Goal: Transaction & Acquisition: Book appointment/travel/reservation

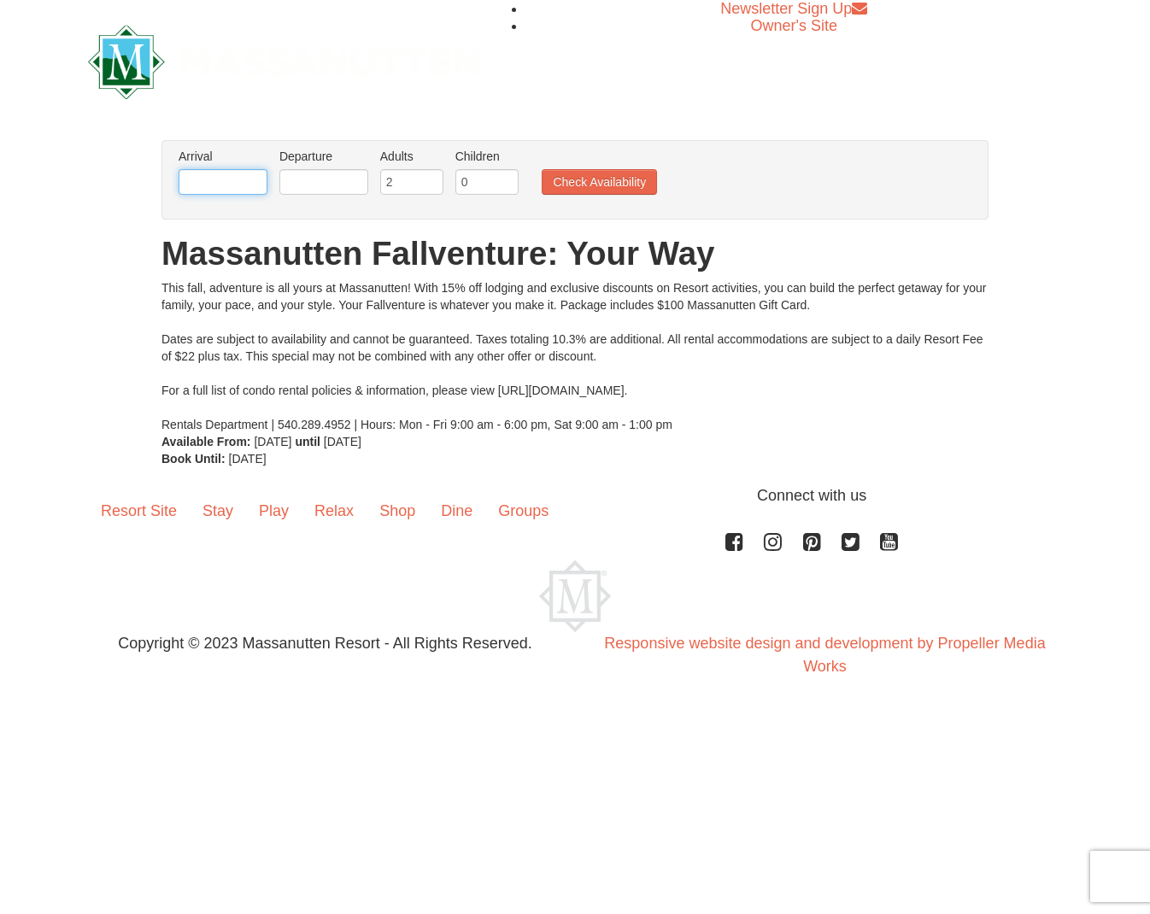
click at [241, 186] on input "text" at bounding box center [223, 182] width 89 height 26
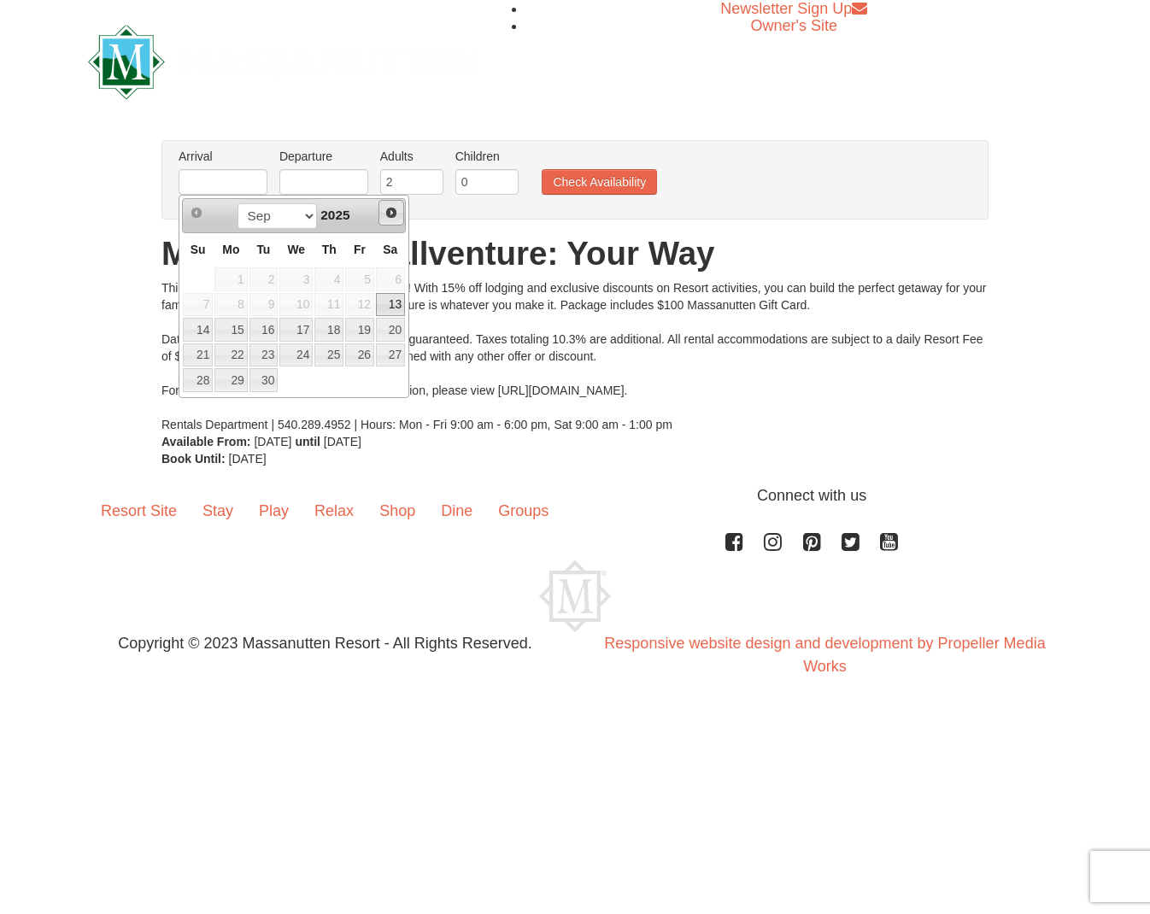
click at [393, 212] on span "Next" at bounding box center [391, 213] width 14 height 14
click at [365, 379] on link "28" at bounding box center [359, 380] width 29 height 24
type input "[DATE]"
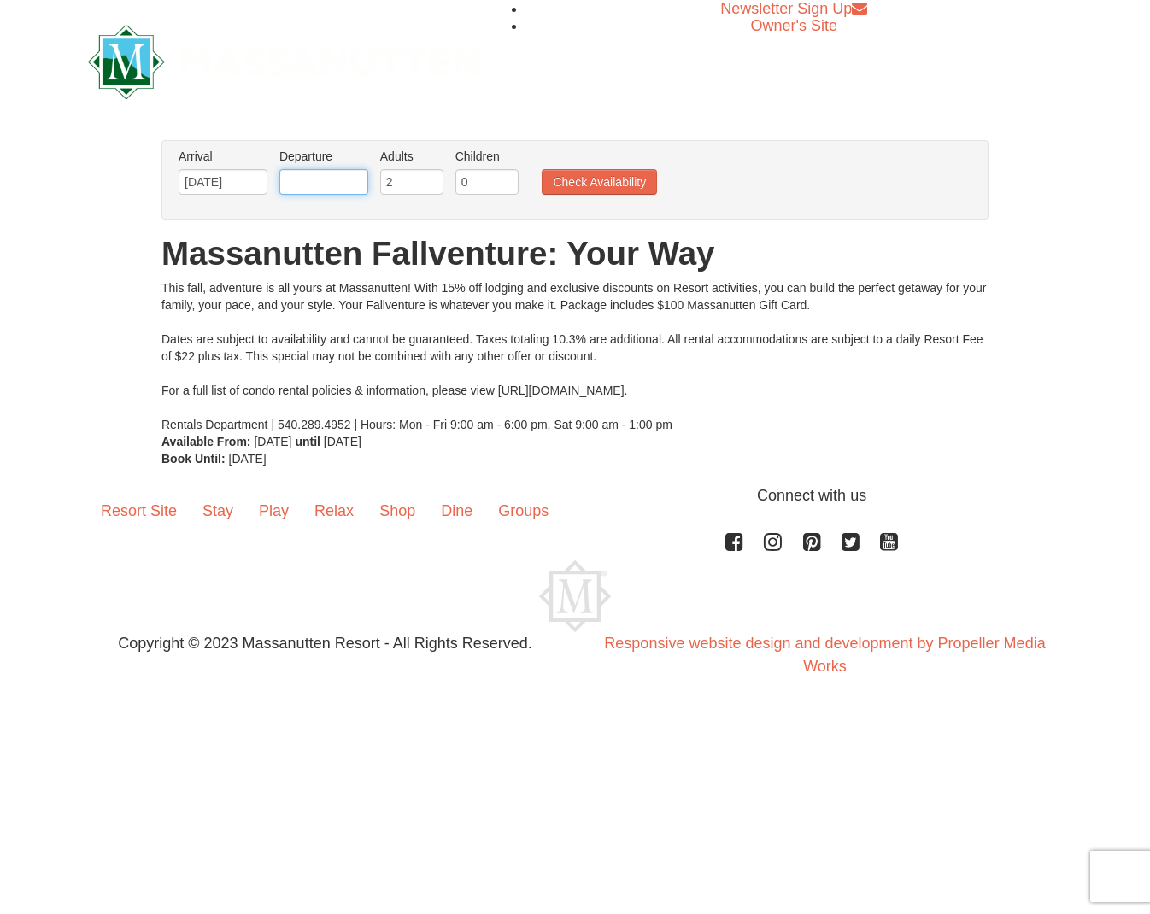
click at [331, 182] on input "text" at bounding box center [323, 182] width 89 height 26
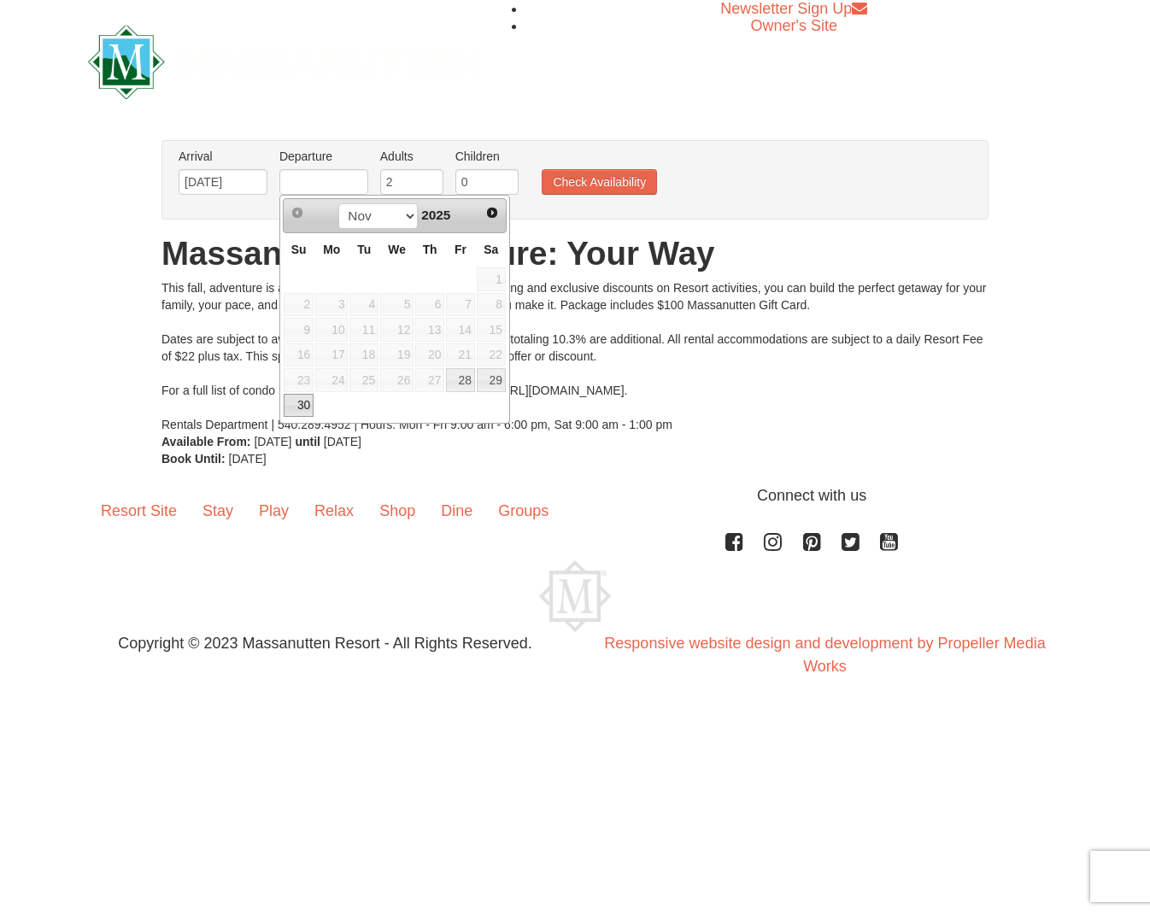
click at [300, 409] on link "30" at bounding box center [299, 406] width 30 height 24
type input "[DATE]"
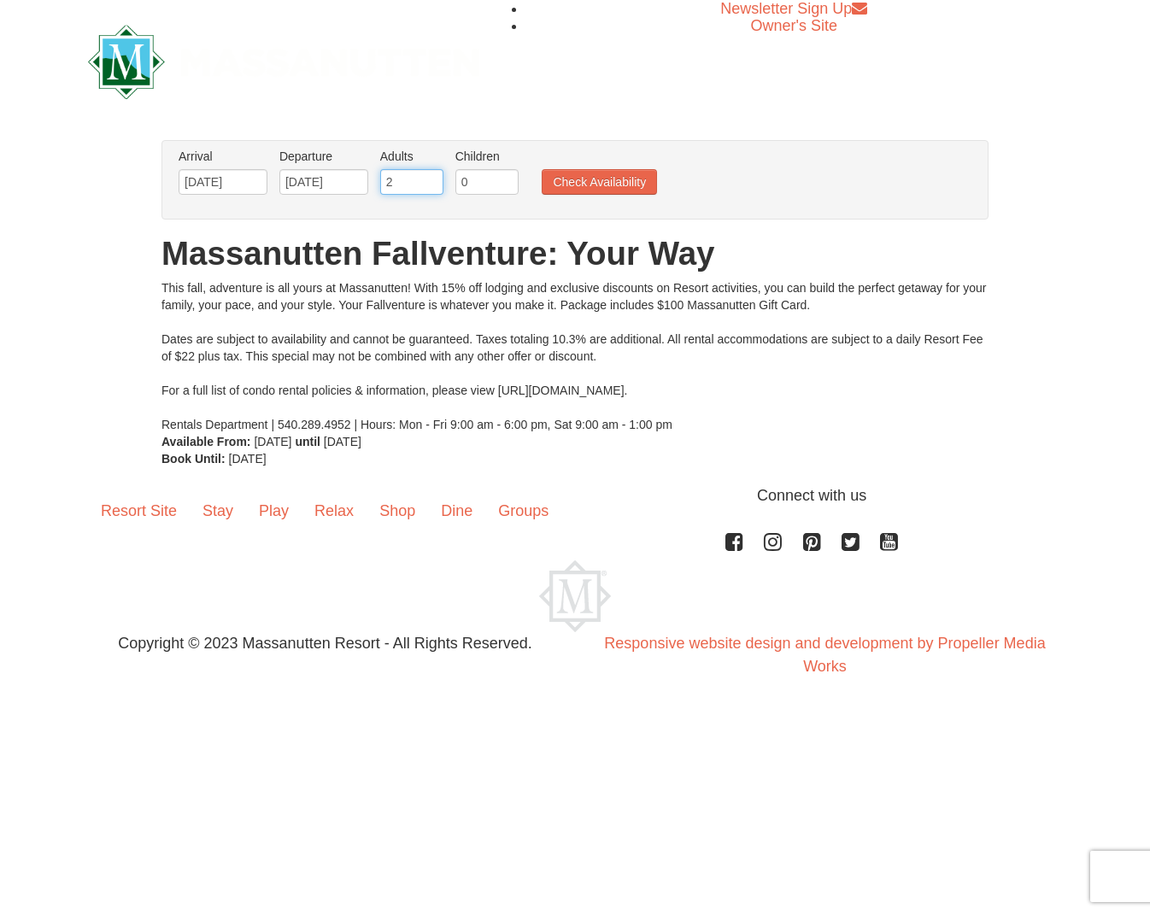
click at [411, 179] on input "2" at bounding box center [411, 182] width 63 height 26
click at [432, 181] on input "3" at bounding box center [411, 182] width 63 height 26
click at [430, 189] on input "2" at bounding box center [411, 182] width 63 height 26
click at [433, 179] on input "3" at bounding box center [411, 182] width 63 height 26
click at [433, 179] on input "4" at bounding box center [411, 182] width 63 height 26
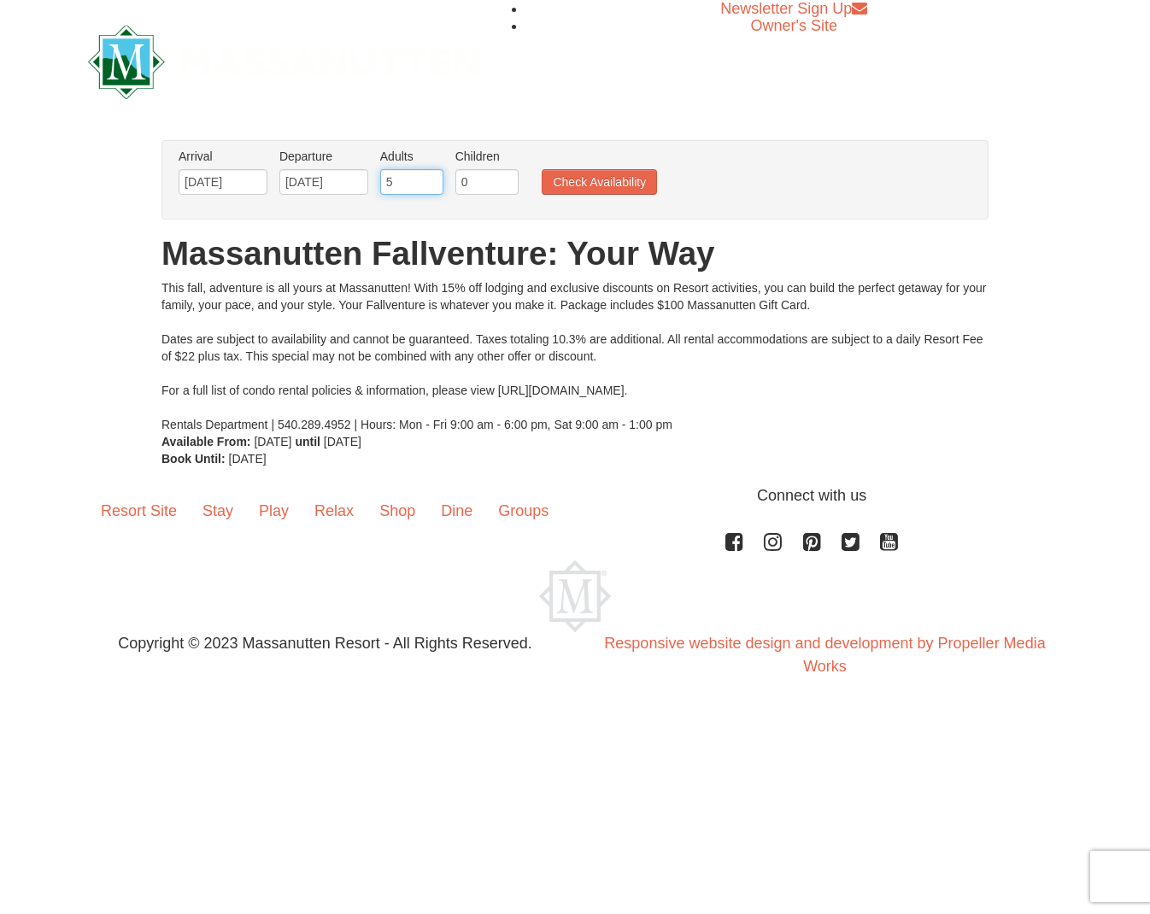
click at [434, 179] on input "5" at bounding box center [411, 182] width 63 height 26
click at [434, 179] on input "6" at bounding box center [411, 182] width 63 height 26
click at [434, 179] on input "7" at bounding box center [411, 182] width 63 height 26
click at [434, 179] on input "8" at bounding box center [411, 182] width 63 height 26
click at [434, 179] on input "9" at bounding box center [411, 182] width 63 height 26
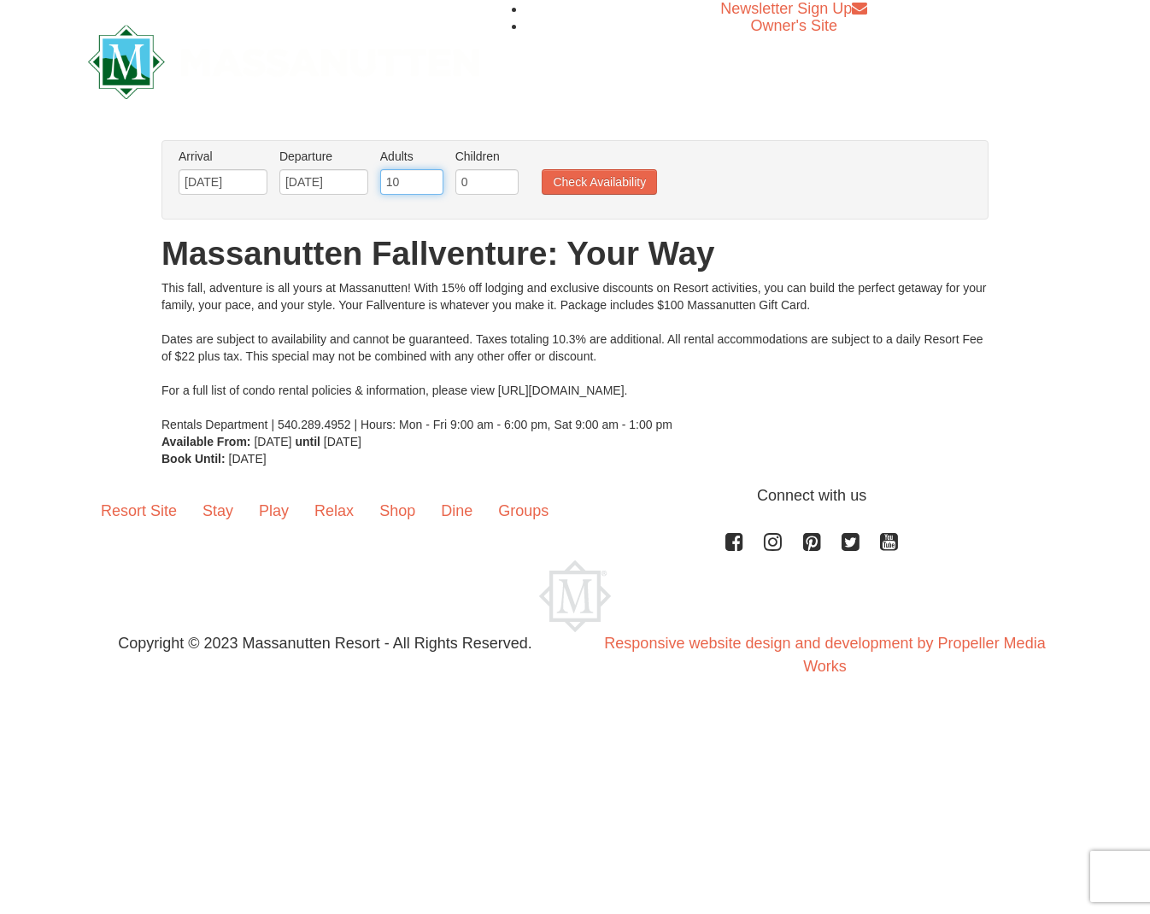
click at [434, 179] on input "10" at bounding box center [411, 182] width 63 height 26
click at [434, 179] on input "11" at bounding box center [411, 182] width 63 height 26
click at [434, 179] on input "12" at bounding box center [411, 182] width 63 height 26
click at [434, 179] on input "13" at bounding box center [411, 182] width 63 height 26
type input "14"
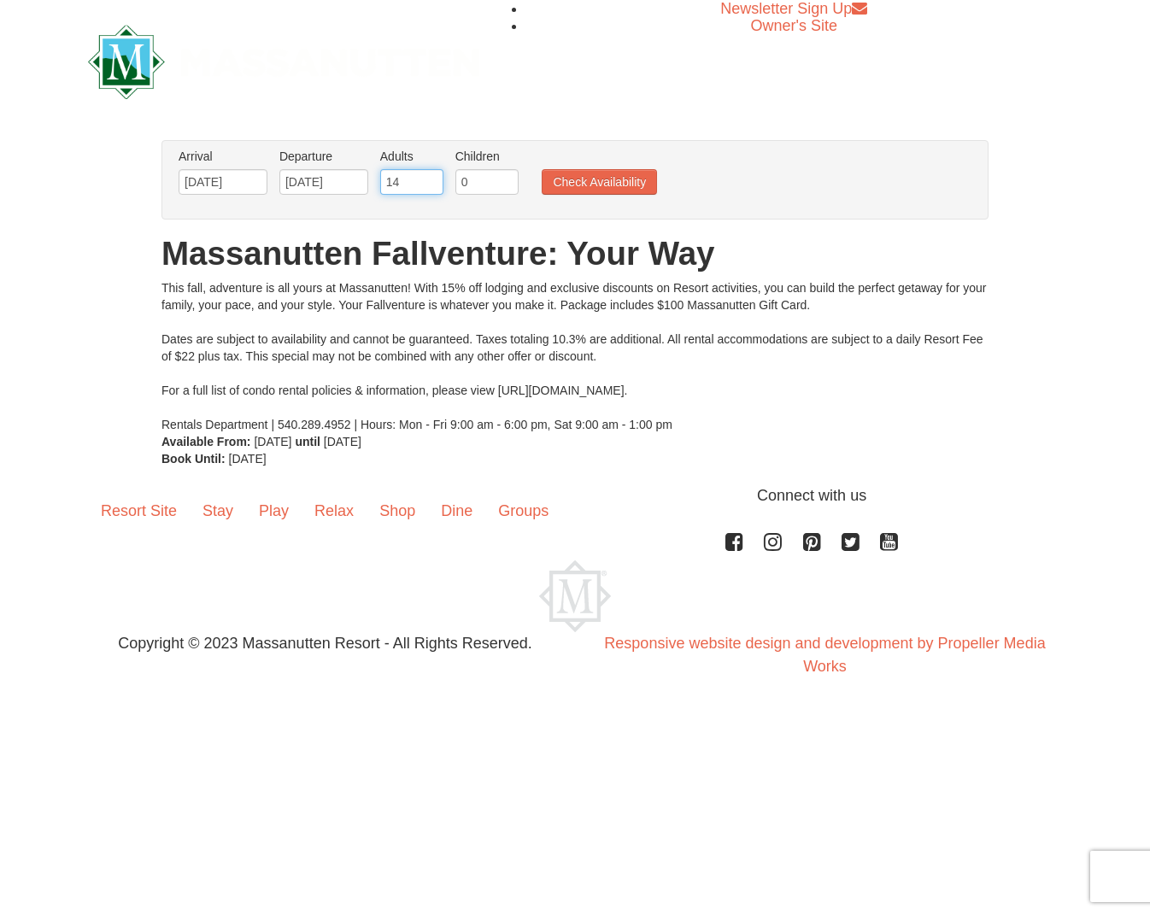
click at [434, 179] on input "14" at bounding box center [411, 182] width 63 height 26
click at [577, 182] on button "Check Availability" at bounding box center [599, 182] width 115 height 26
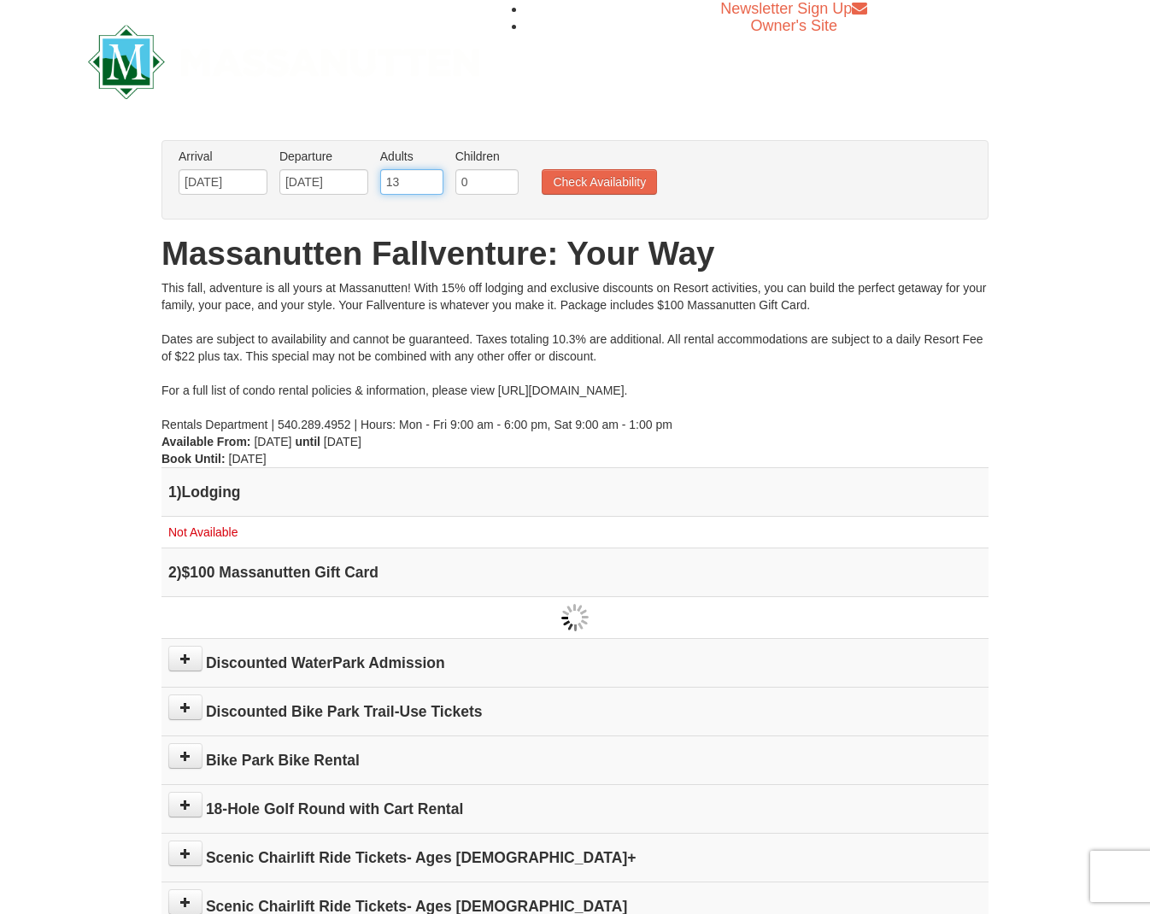
click at [433, 185] on input "13" at bounding box center [411, 182] width 63 height 26
click at [433, 185] on input "12" at bounding box center [411, 182] width 63 height 26
click at [433, 185] on input "11" at bounding box center [411, 182] width 63 height 26
click at [433, 185] on input "10" at bounding box center [411, 182] width 63 height 26
click at [433, 185] on input "9" at bounding box center [411, 182] width 63 height 26
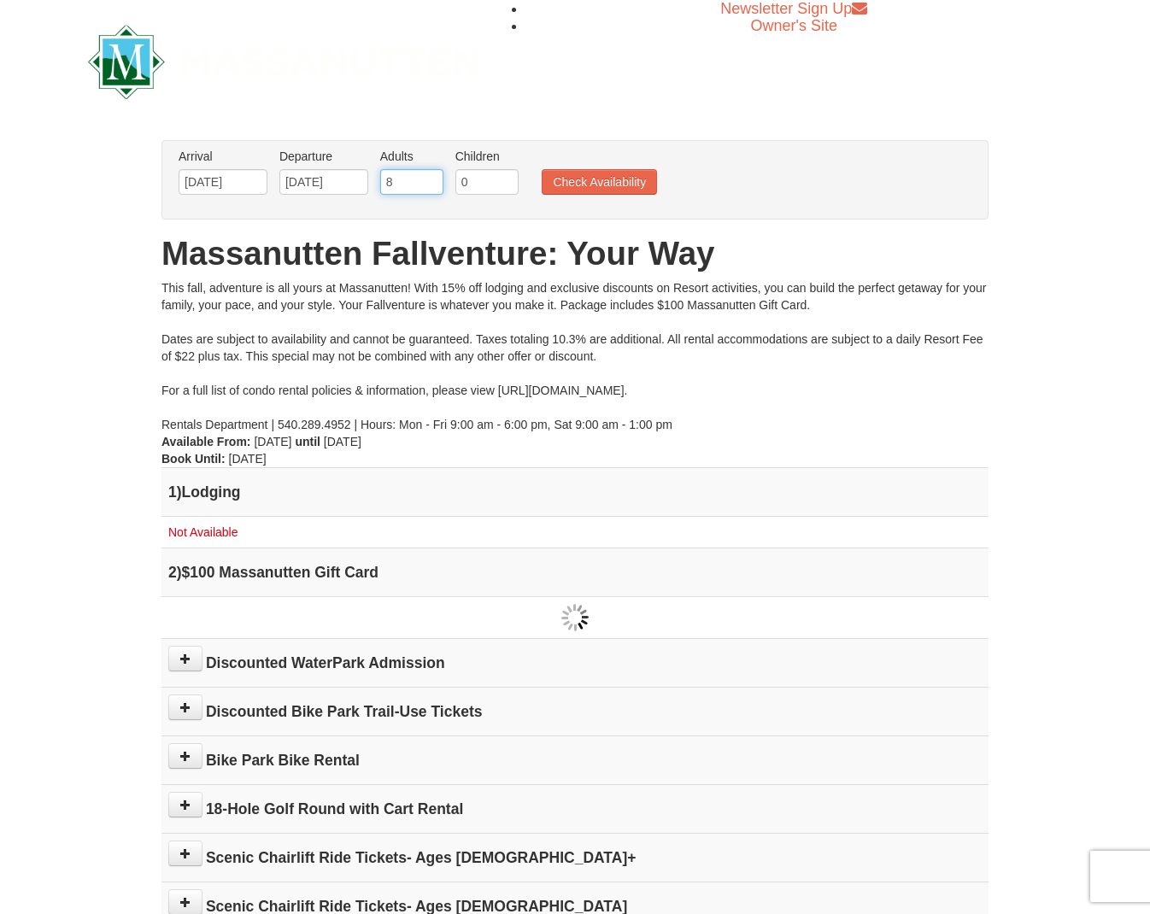
click at [433, 185] on input "8" at bounding box center [411, 182] width 63 height 26
click at [433, 185] on input "7" at bounding box center [411, 182] width 63 height 26
click at [433, 185] on input "6" at bounding box center [411, 182] width 63 height 26
click at [433, 185] on input "5" at bounding box center [411, 182] width 63 height 26
type input "4"
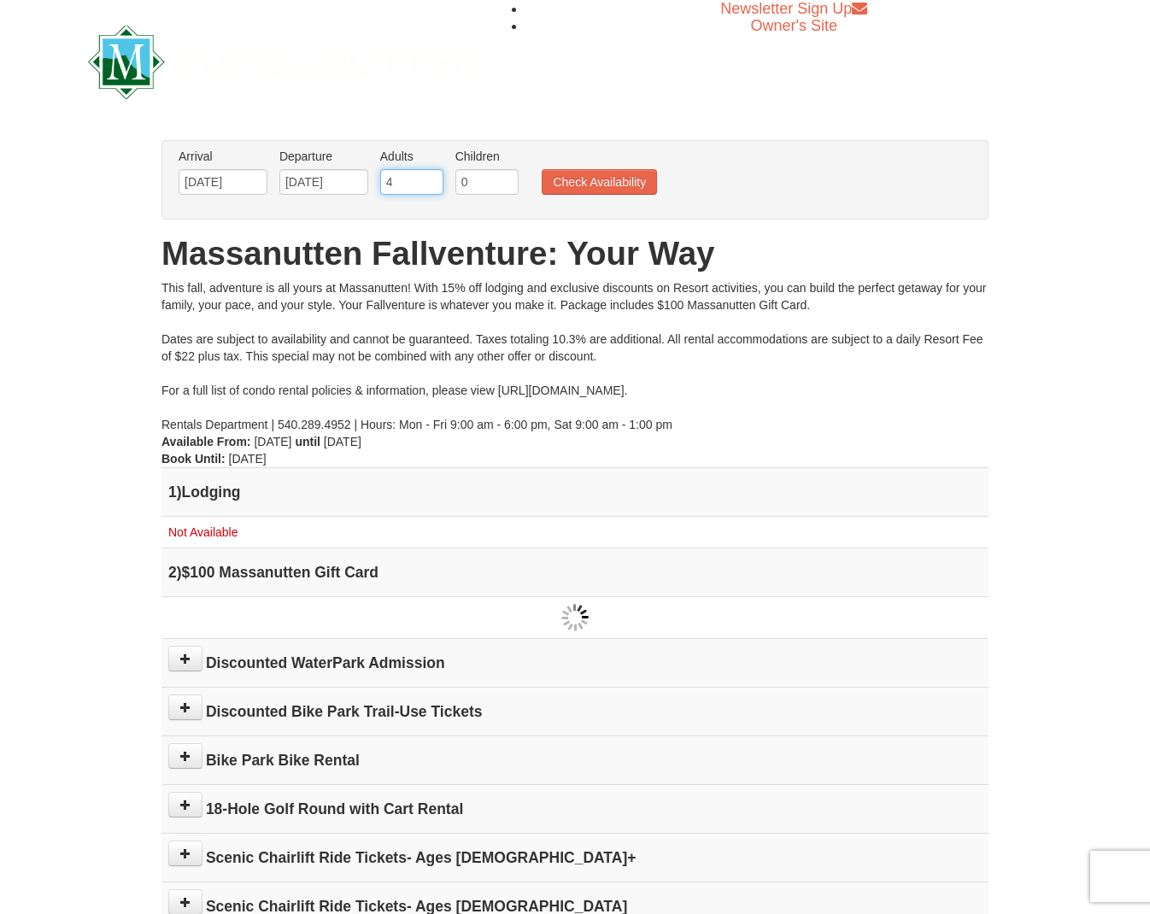
click at [430, 184] on input "4" at bounding box center [411, 182] width 63 height 26
click at [579, 184] on button "Check Availability" at bounding box center [599, 182] width 115 height 26
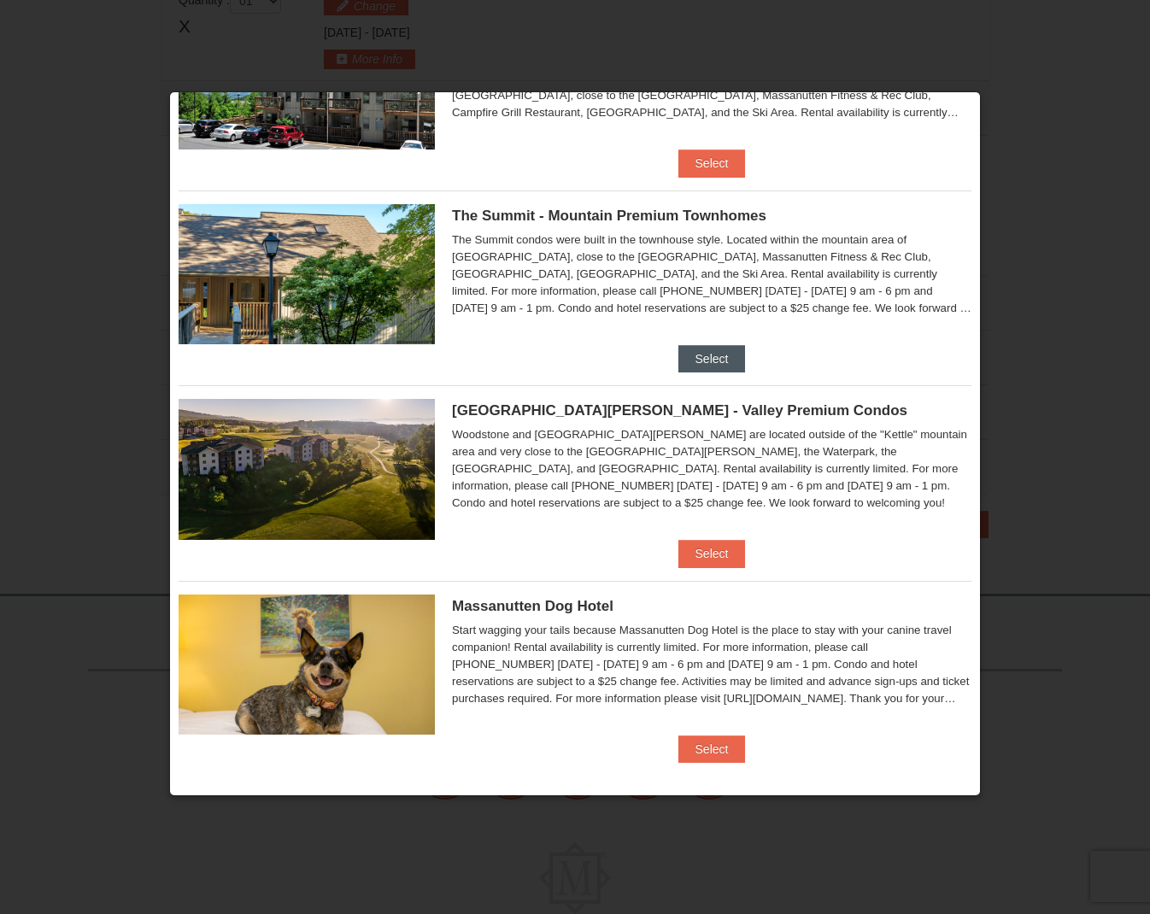
scroll to position [335, 0]
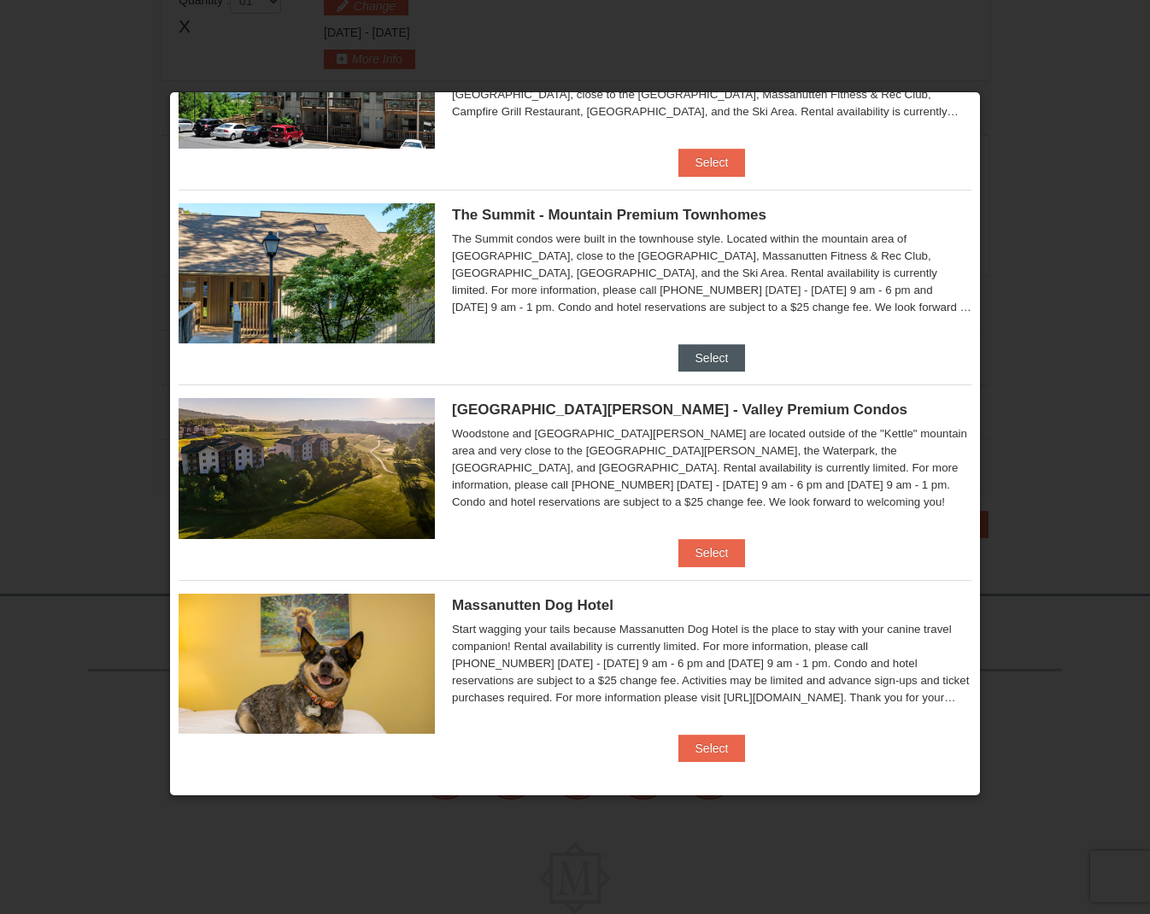
click at [710, 356] on button "Select" at bounding box center [711, 357] width 67 height 27
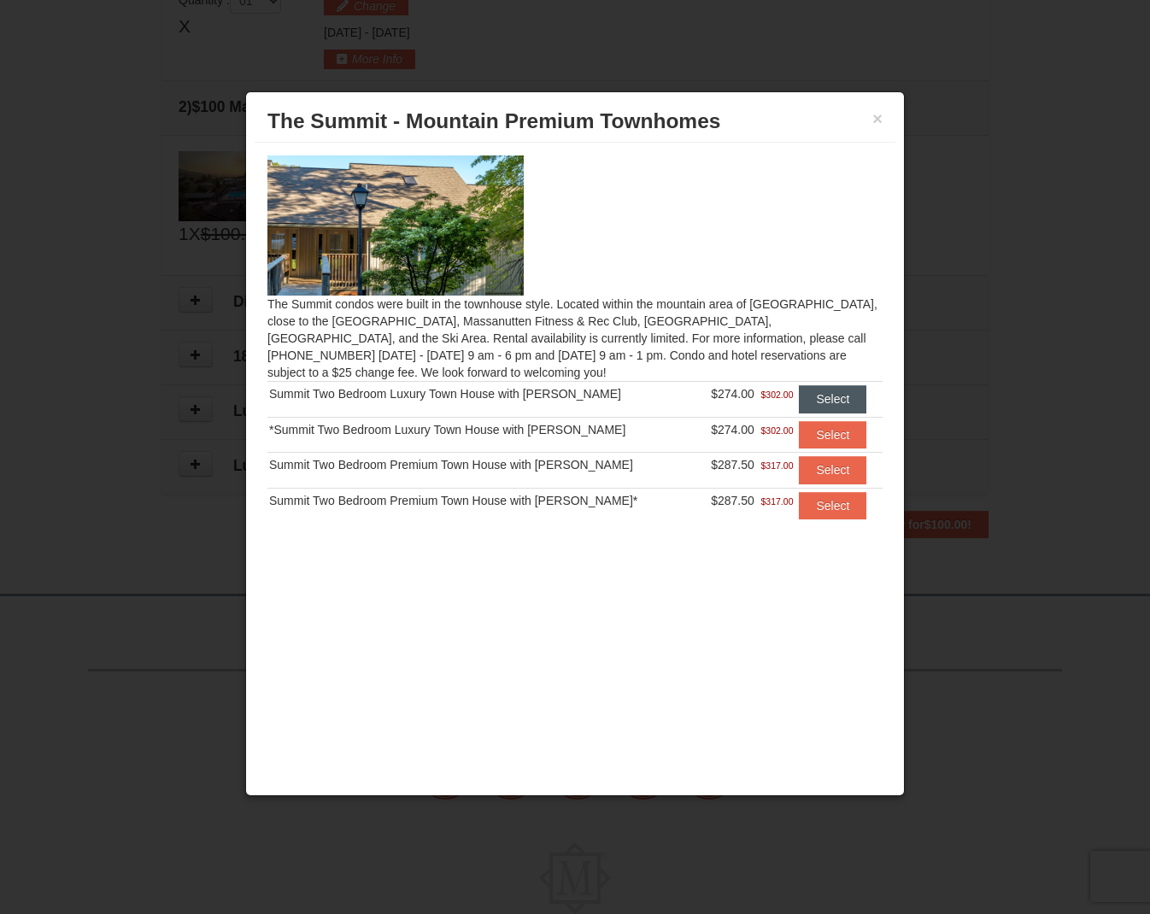
click at [841, 400] on button "Select" at bounding box center [832, 398] width 67 height 27
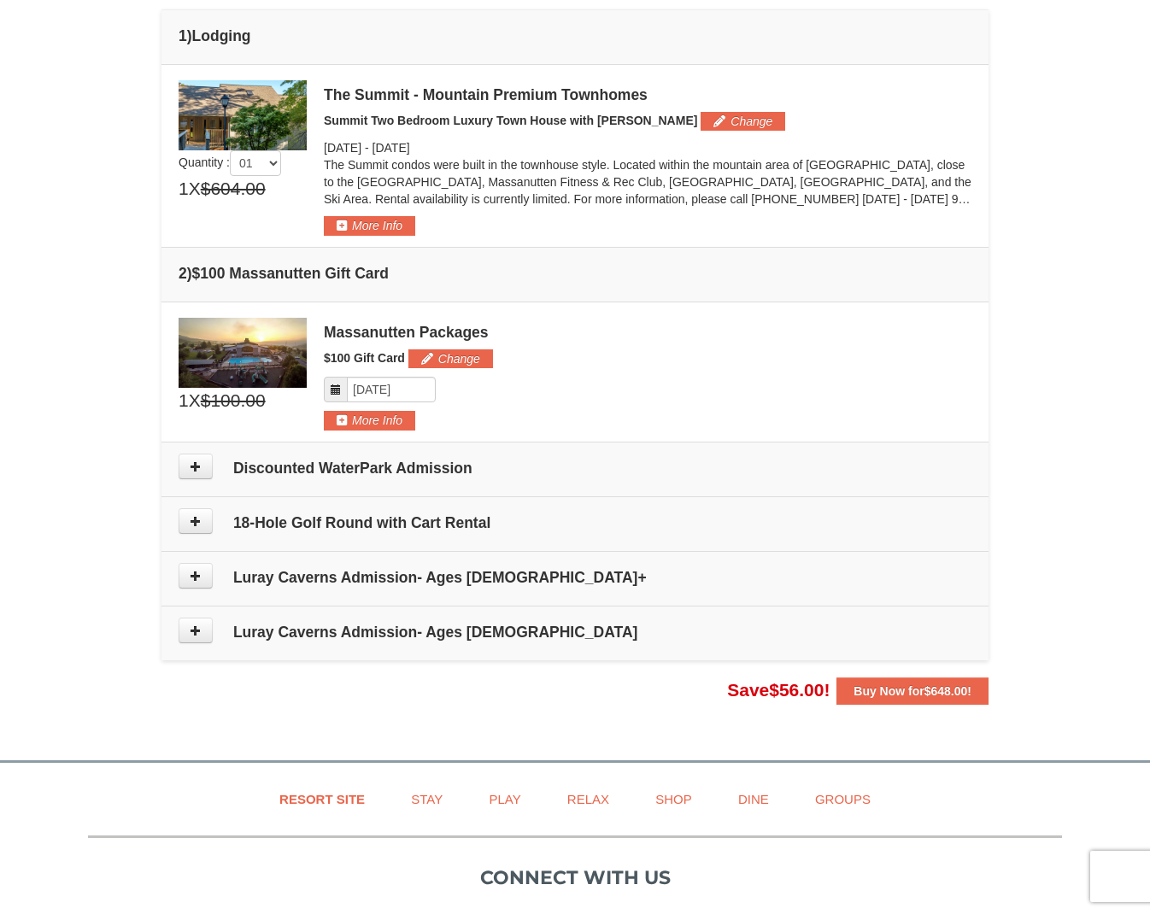
scroll to position [454, 0]
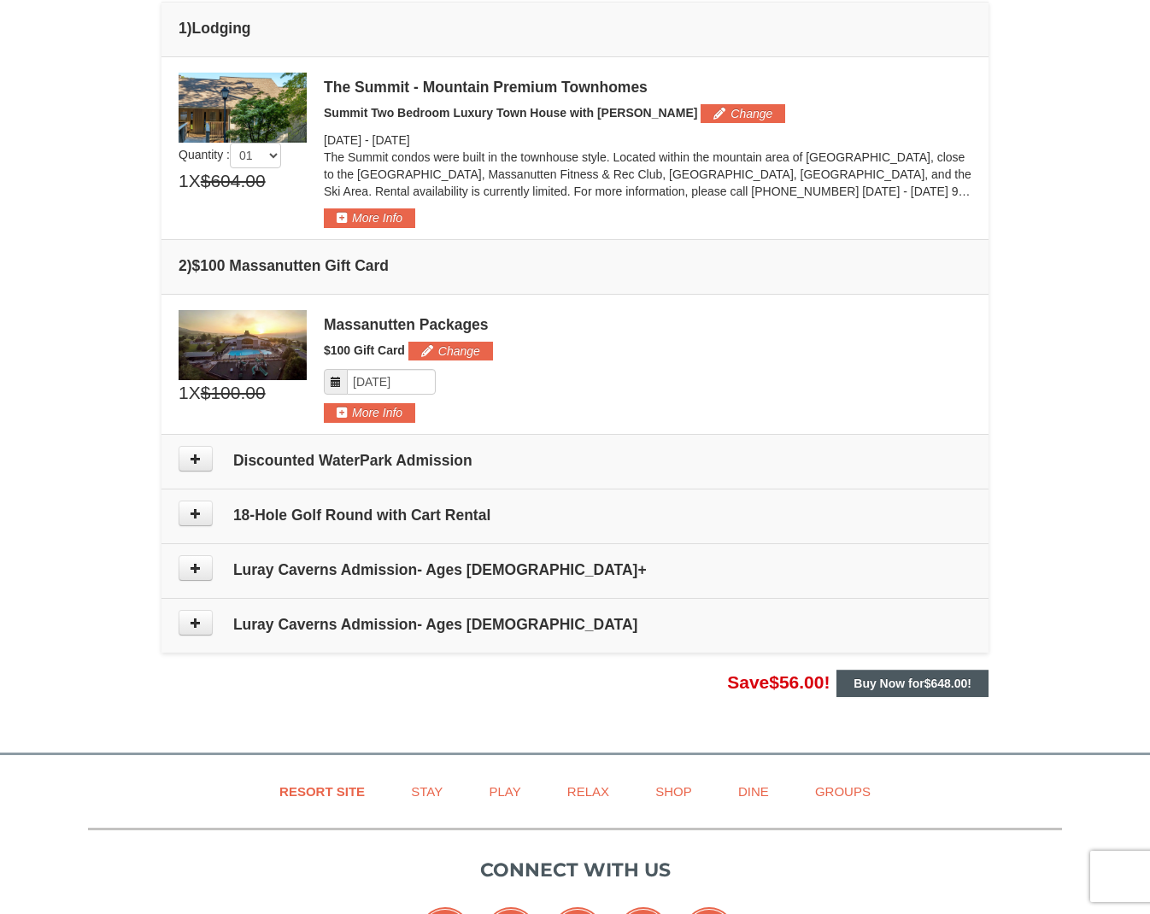
click at [868, 677] on strong "Buy Now for $648.00 !" at bounding box center [912, 684] width 118 height 14
click at [846, 681] on button "Buy Now for $648.00 !" at bounding box center [912, 683] width 152 height 27
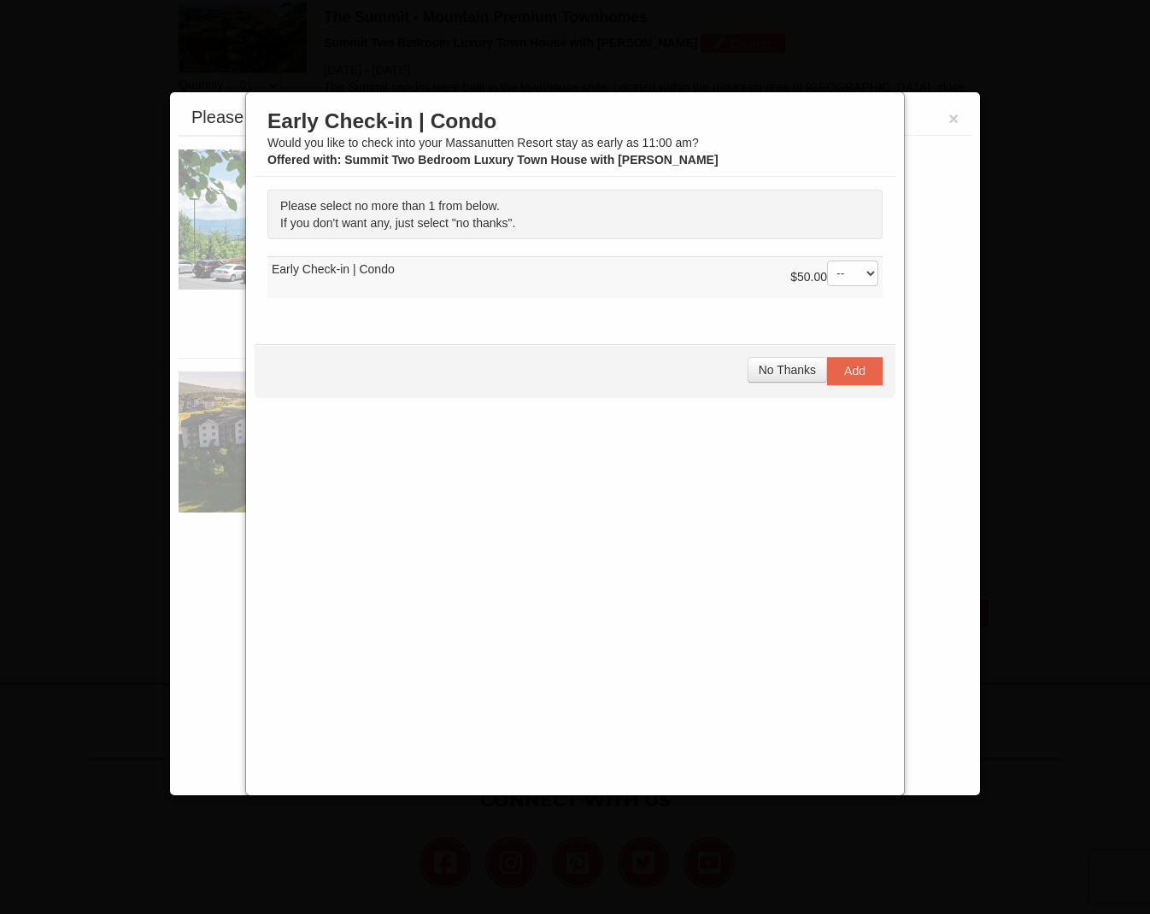
scroll to position [526, 0]
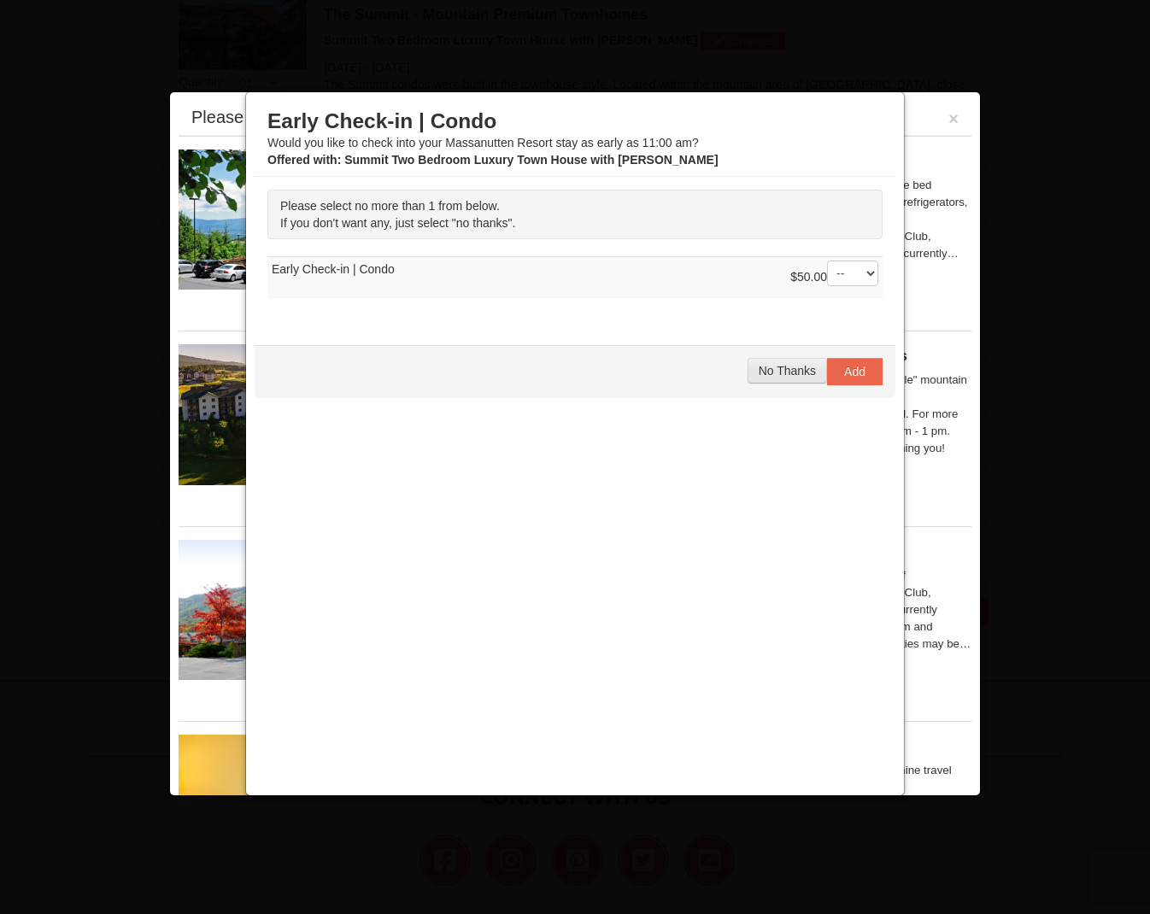
click at [790, 370] on span "No Thanks" at bounding box center [787, 371] width 57 height 14
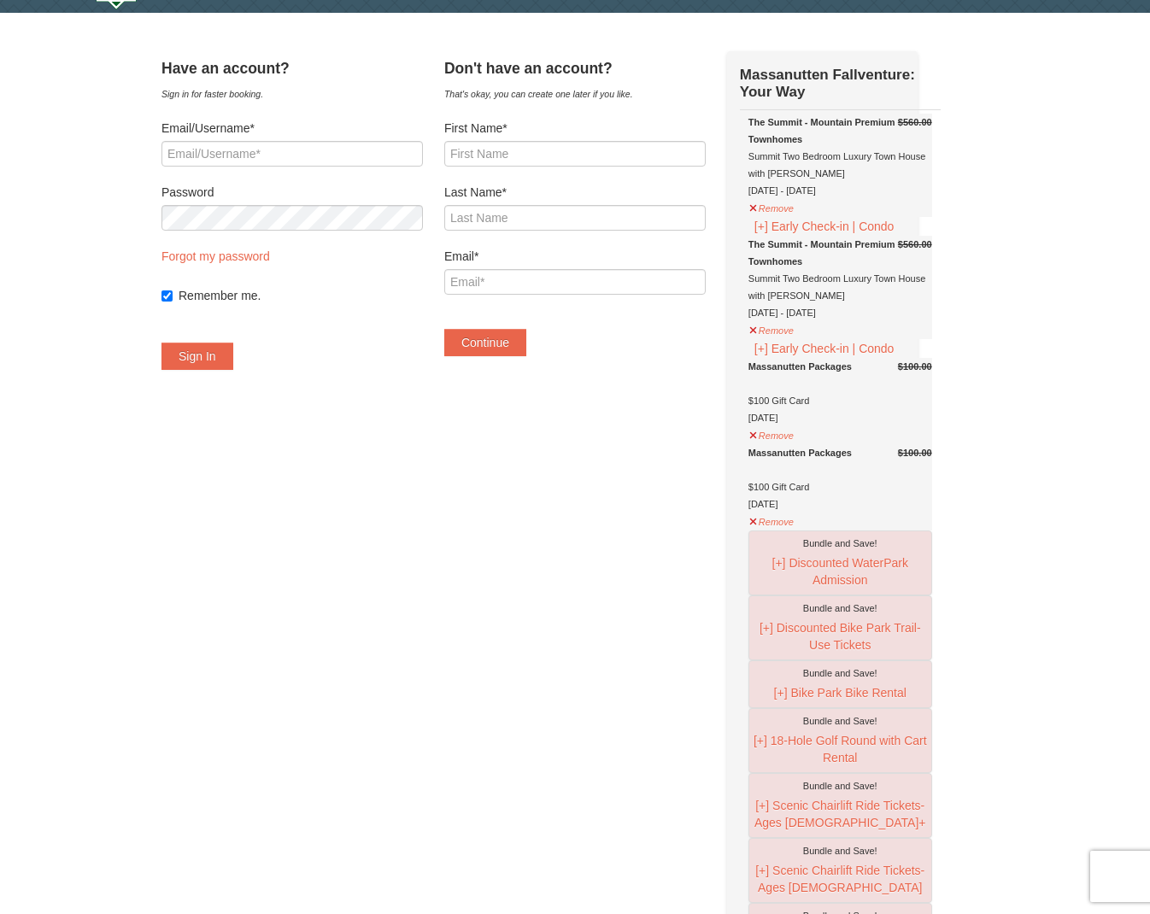
scroll to position [47, 0]
click at [794, 339] on button "Remove" at bounding box center [771, 328] width 46 height 21
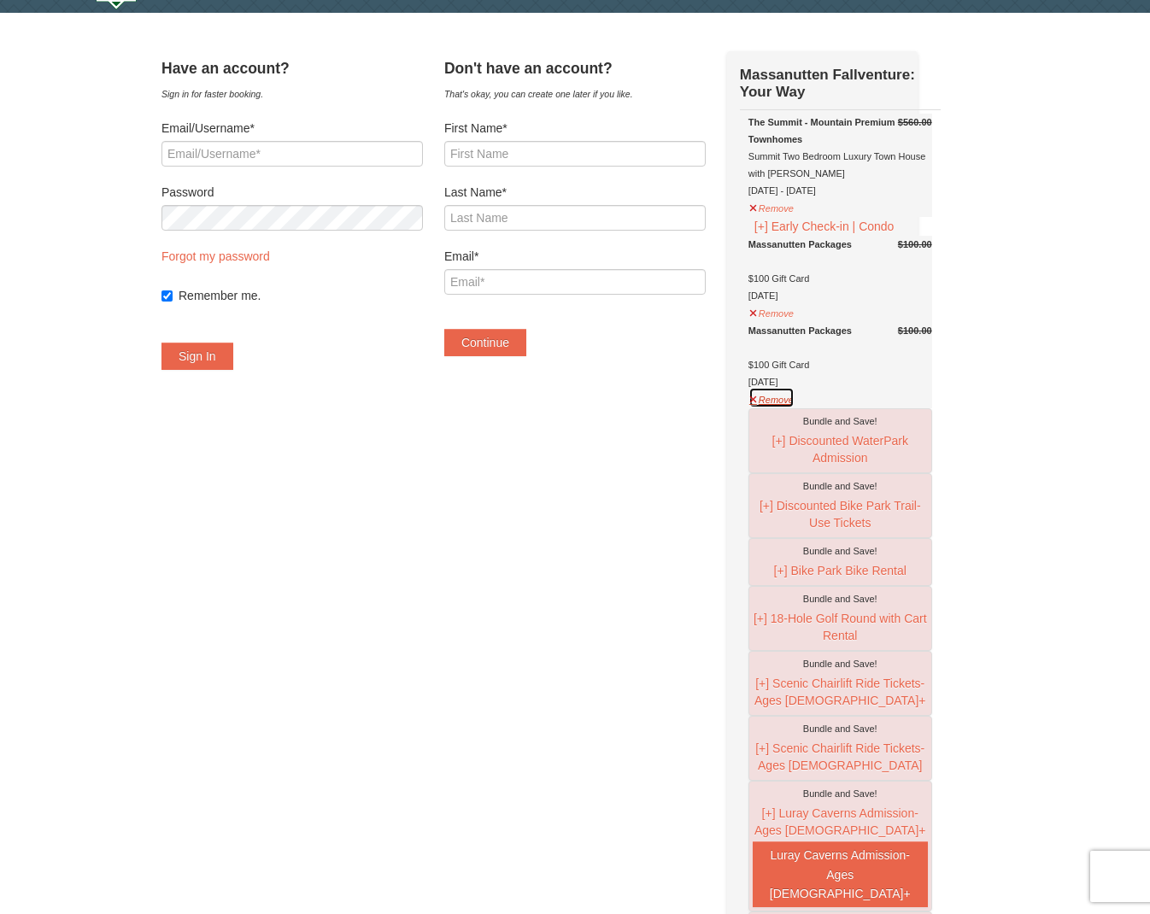
click at [776, 408] on button "Remove" at bounding box center [771, 397] width 46 height 21
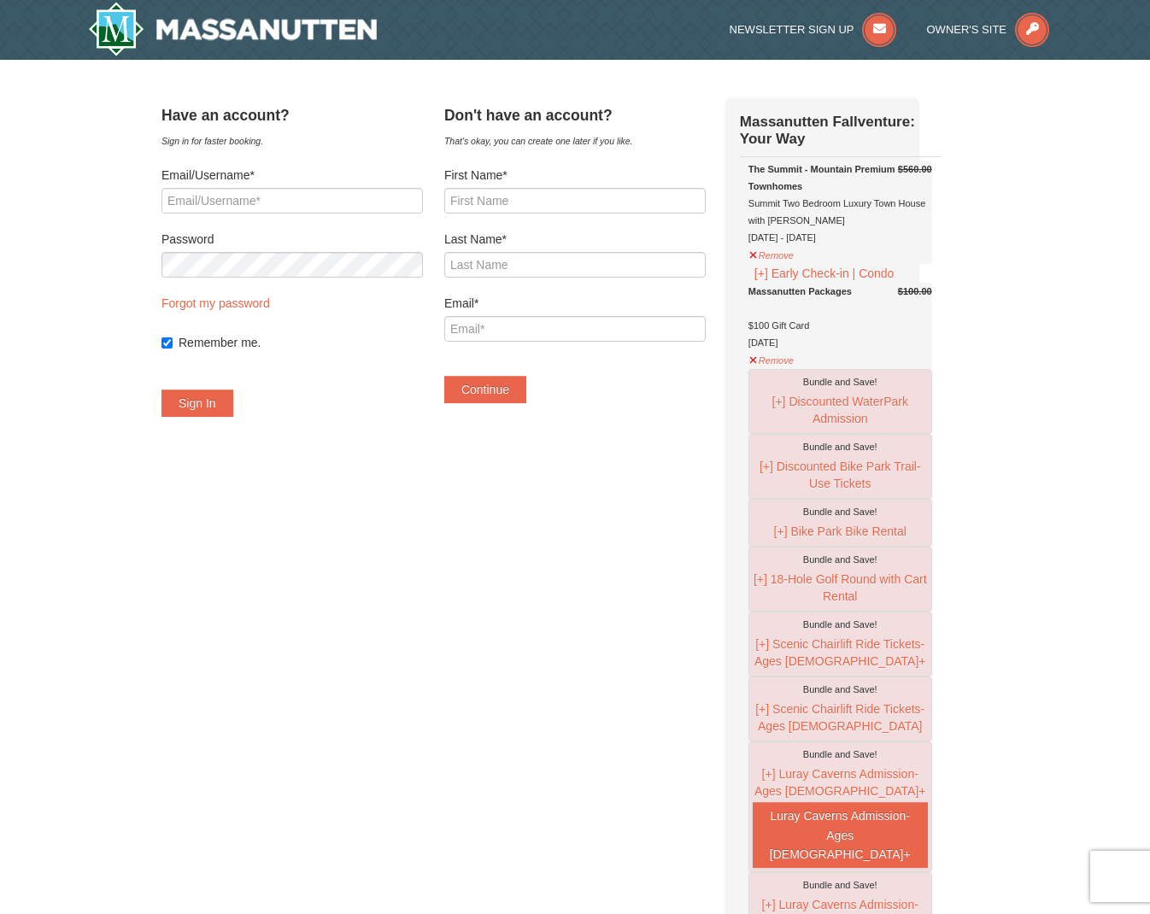
scroll to position [0, 0]
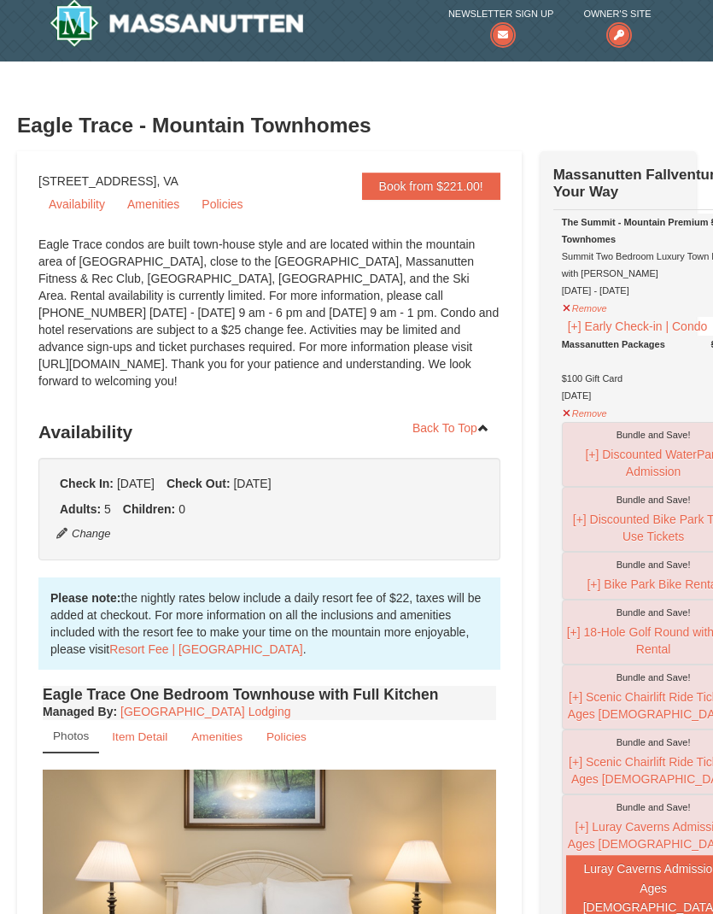
scroll to position [15, 0]
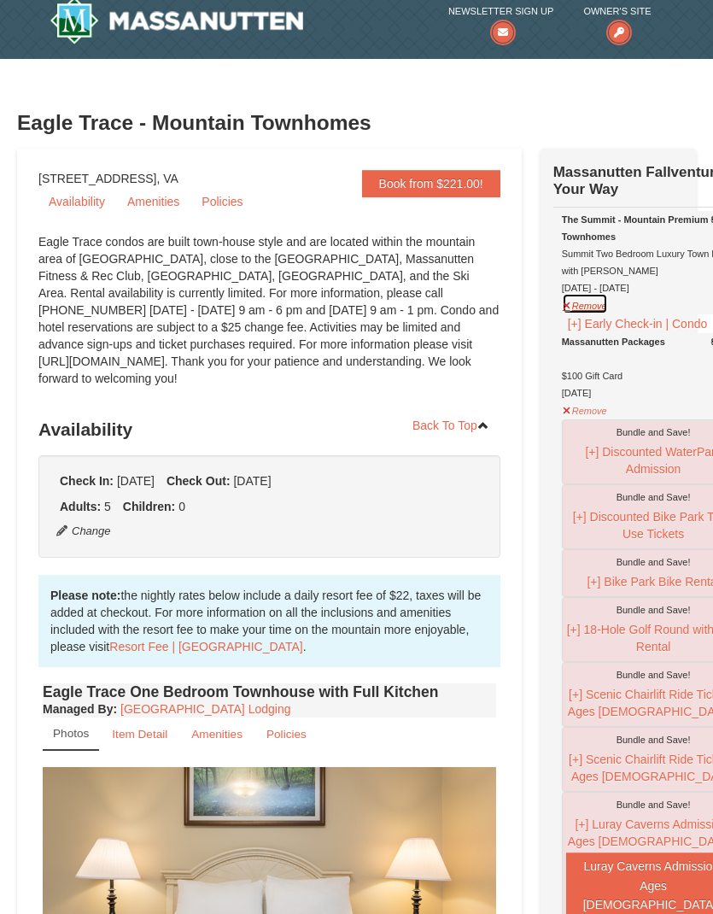
click at [578, 314] on button "Remove" at bounding box center [585, 303] width 46 height 21
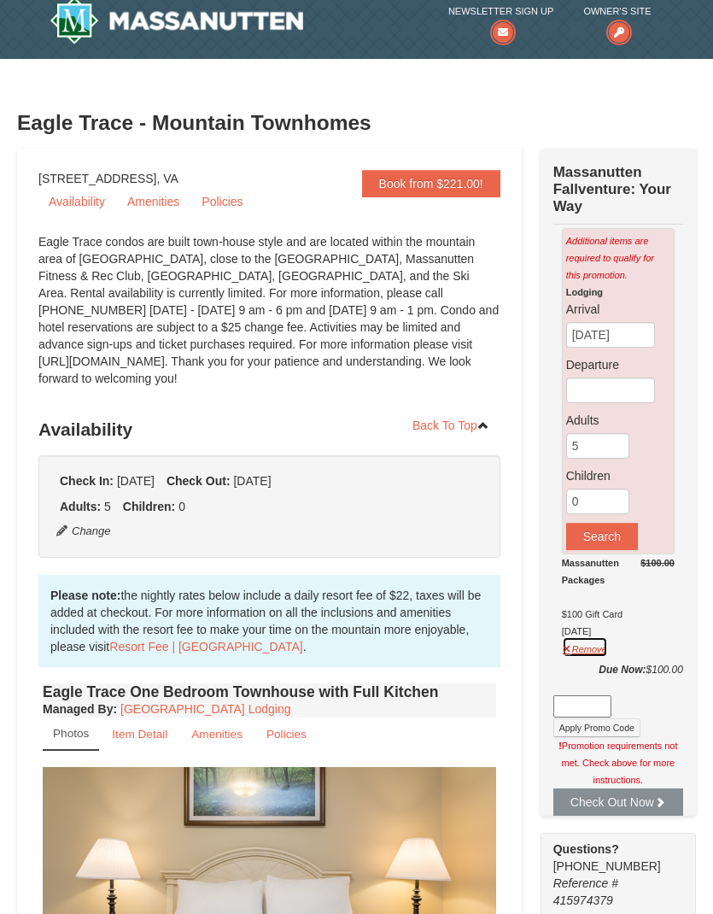
click at [566, 650] on button "Remove" at bounding box center [585, 646] width 46 height 21
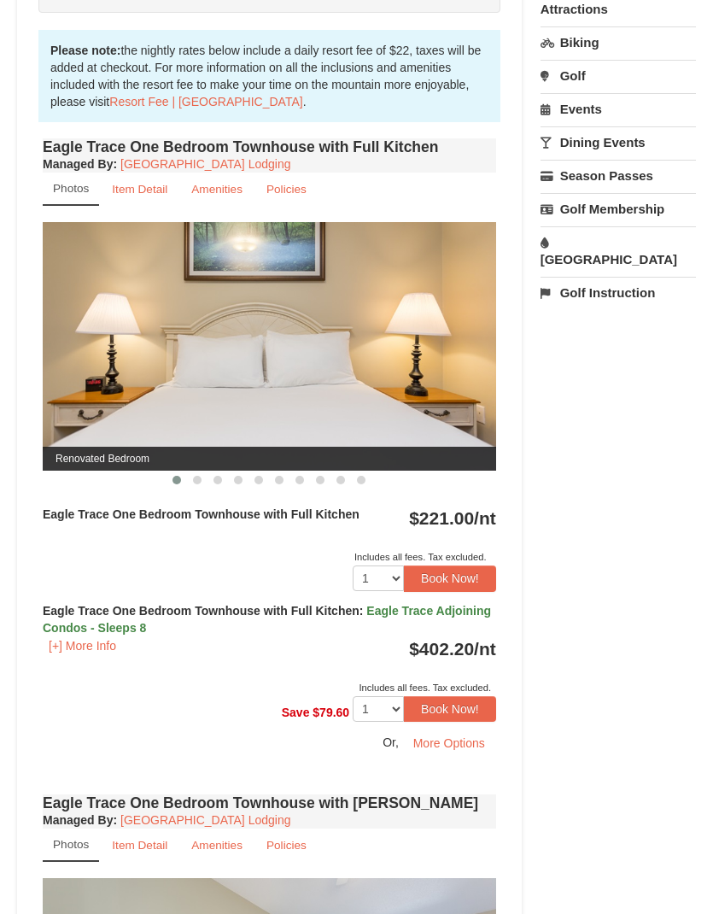
scroll to position [645, 0]
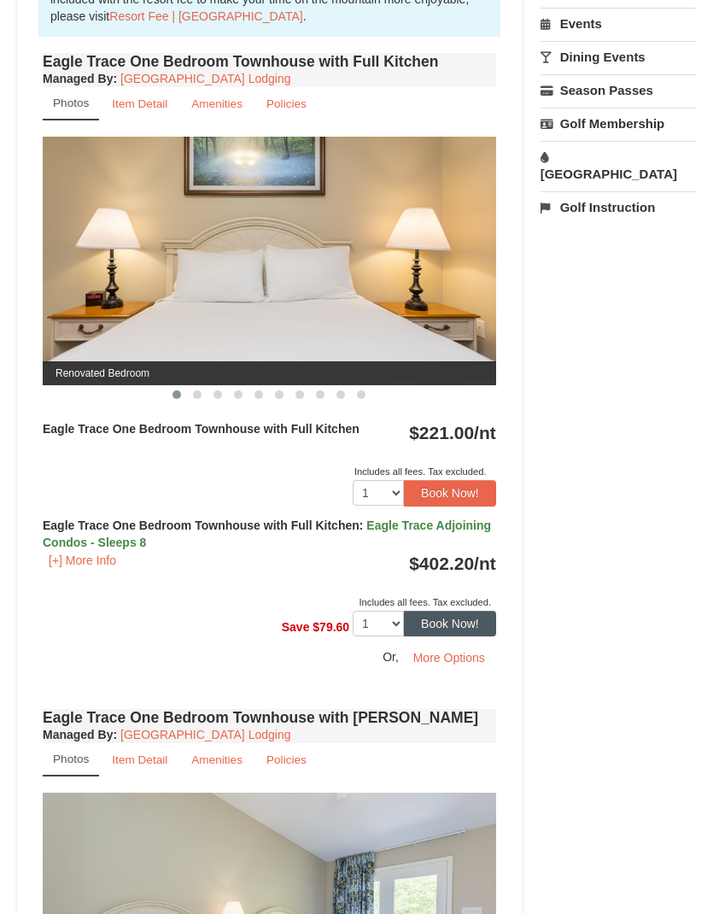
click at [470, 628] on button "Book Now!" at bounding box center [450, 624] width 92 height 26
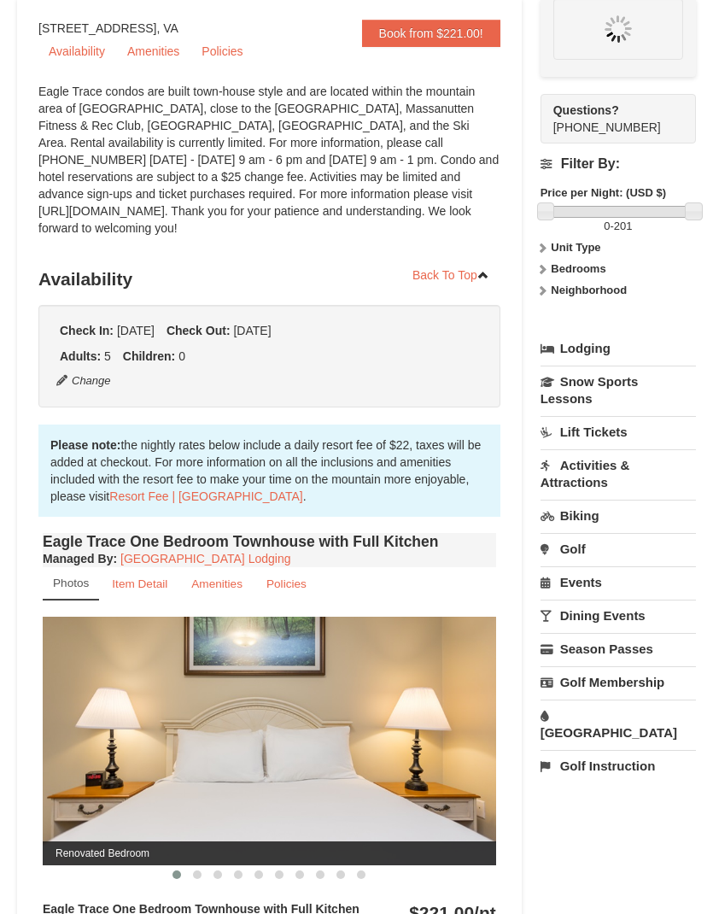
scroll to position [163, 0]
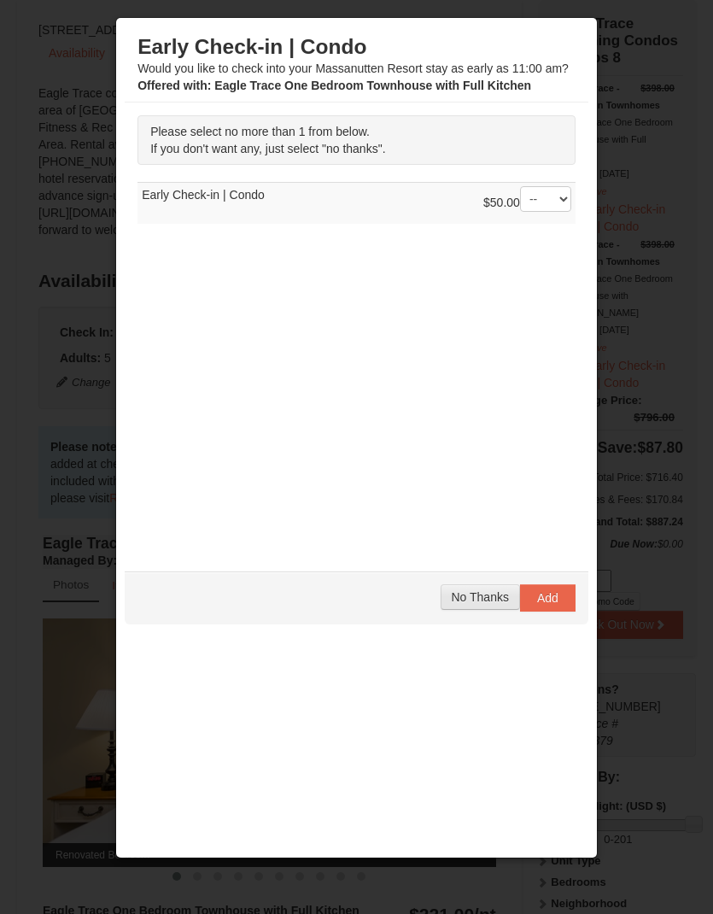
click at [483, 600] on span "No Thanks" at bounding box center [480, 597] width 57 height 14
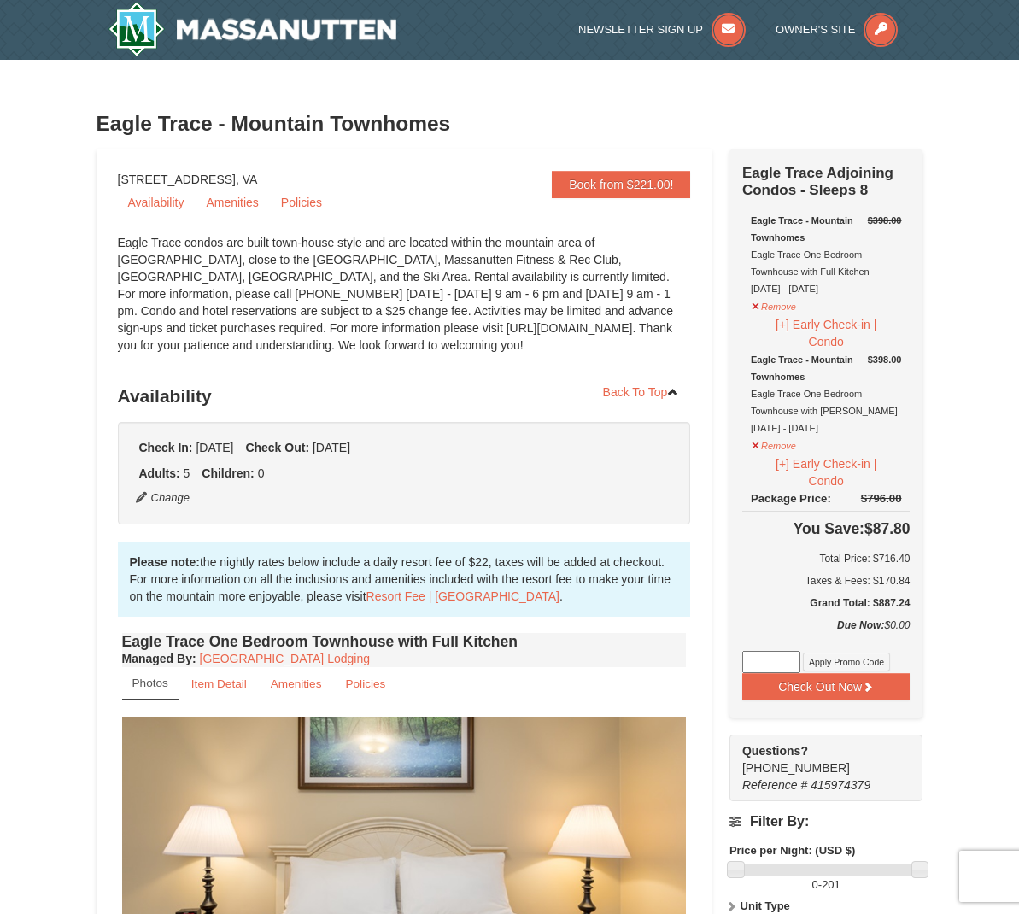
scroll to position [0, 0]
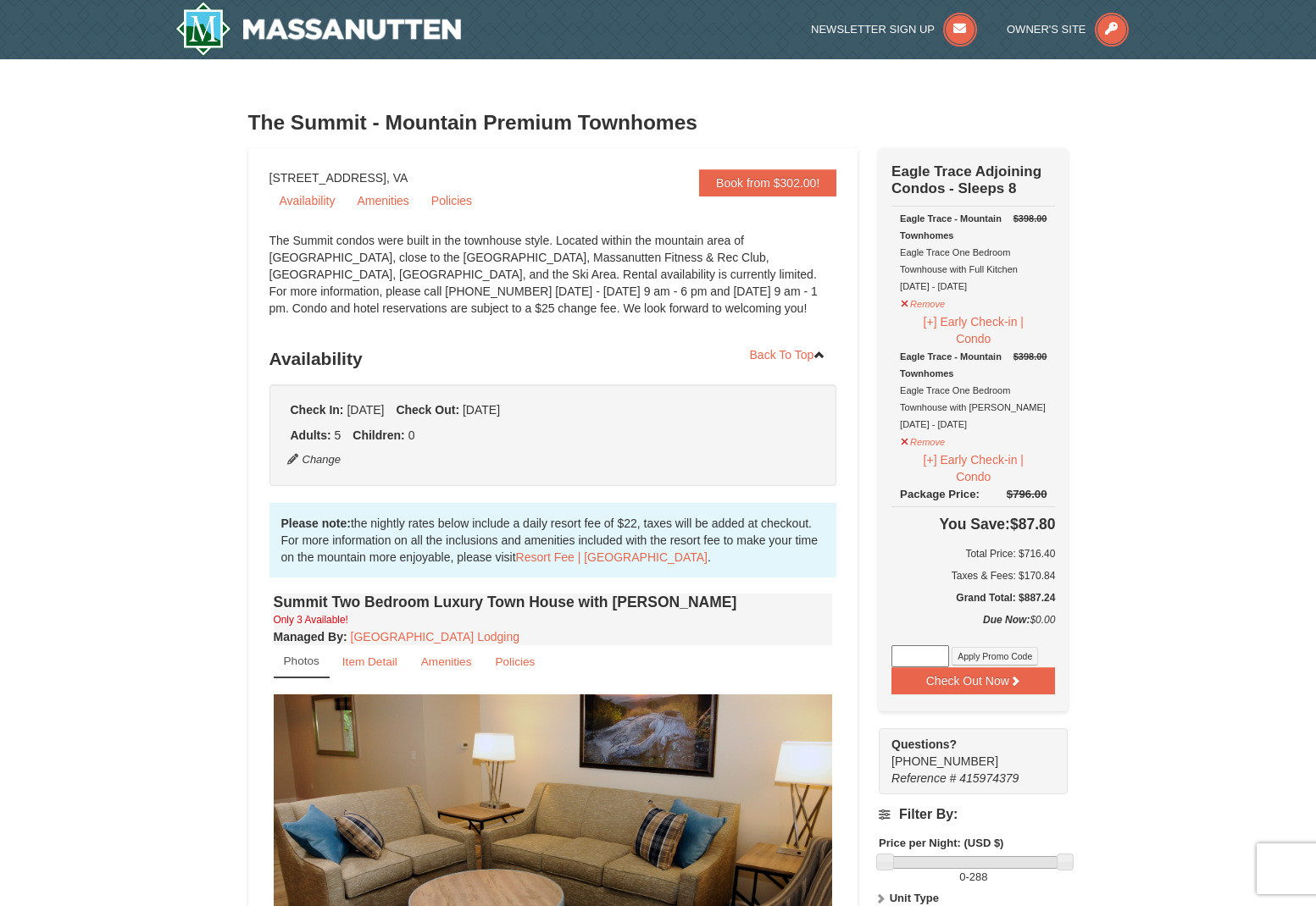
scroll to position [10, 0]
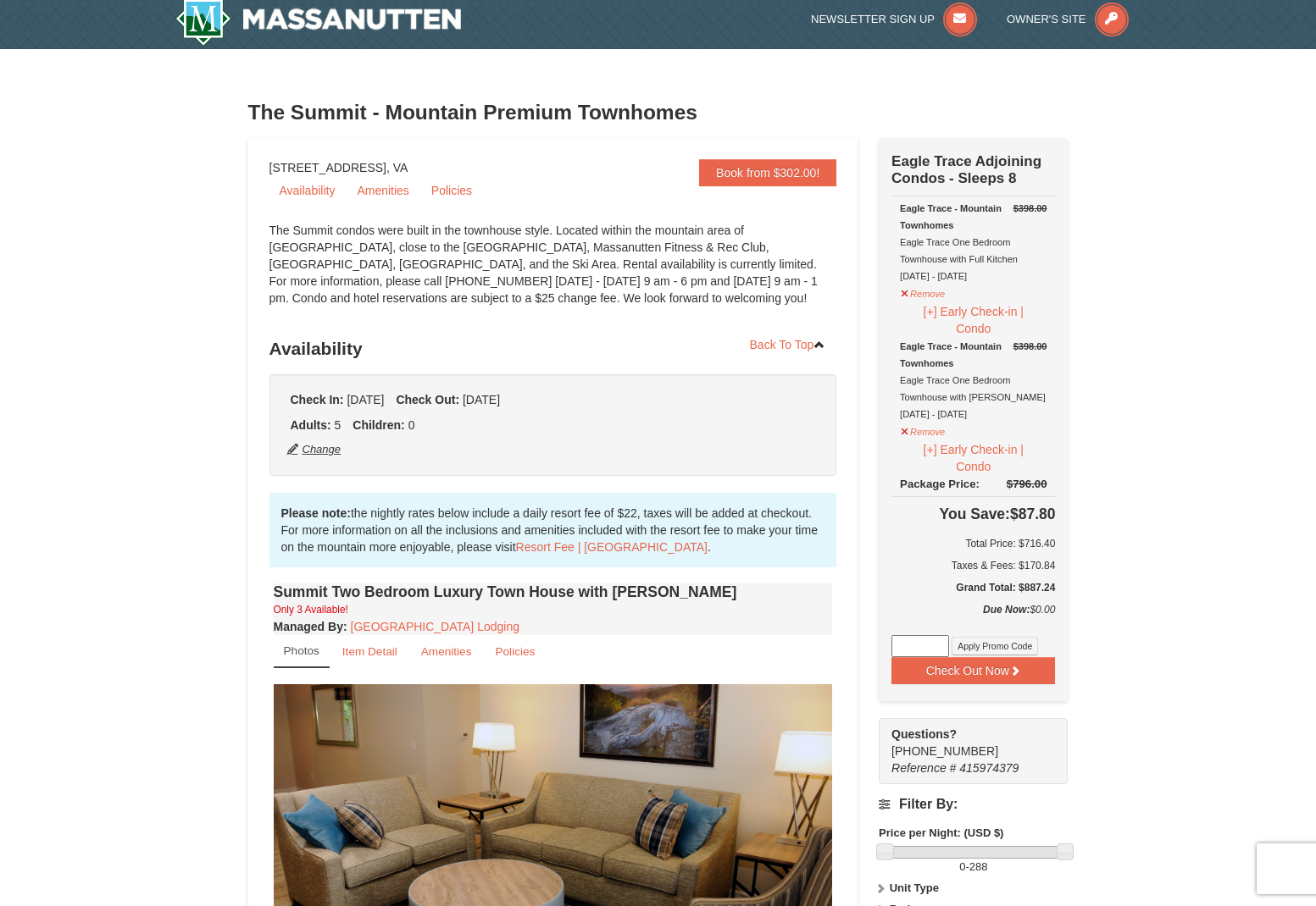
click at [316, 446] on button "Change" at bounding box center [314, 449] width 56 height 19
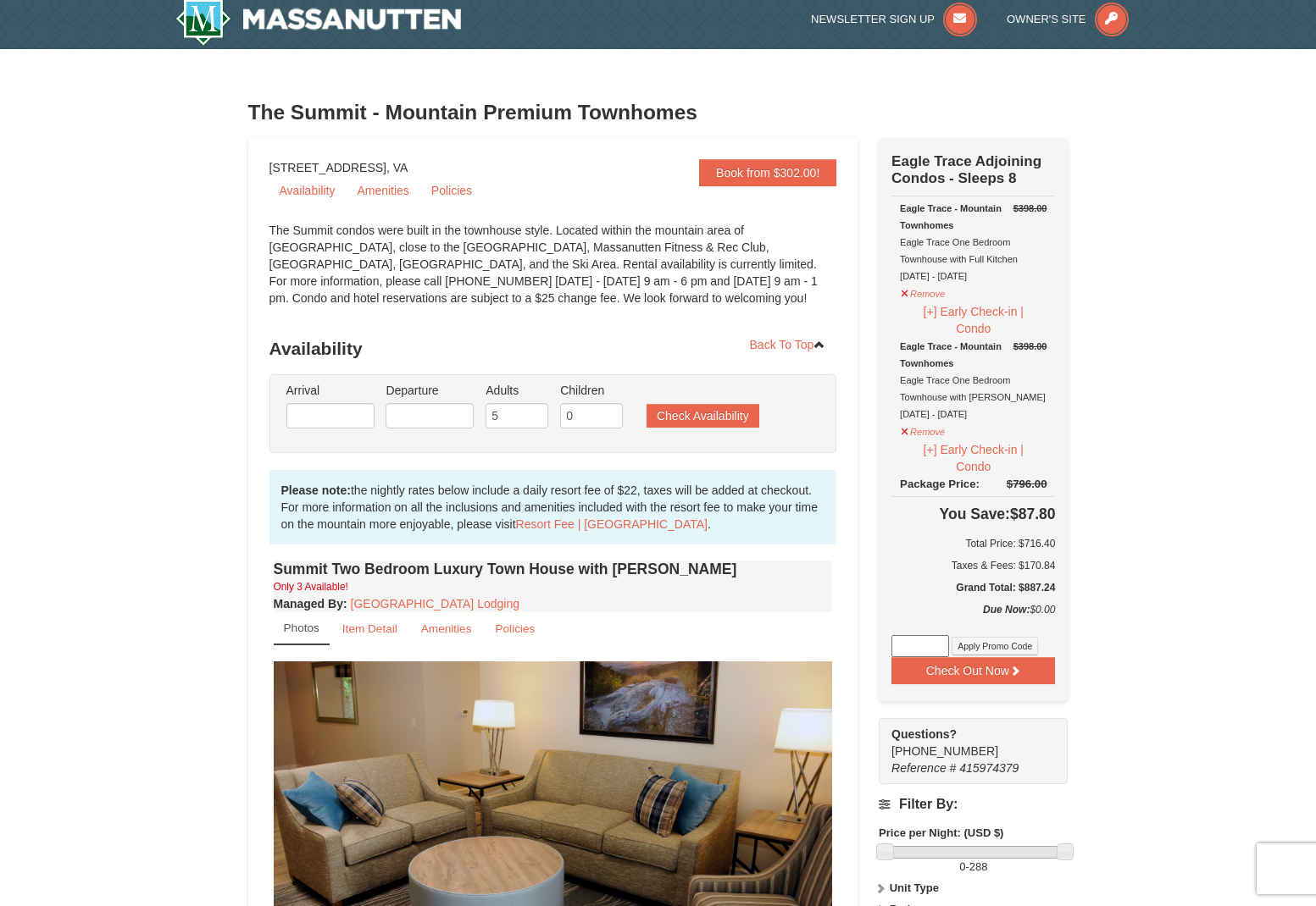
type input "[DATE]"
click at [536, 414] on input "6" at bounding box center [516, 416] width 62 height 26
click at [537, 422] on input "5" at bounding box center [516, 416] width 62 height 26
type input "4"
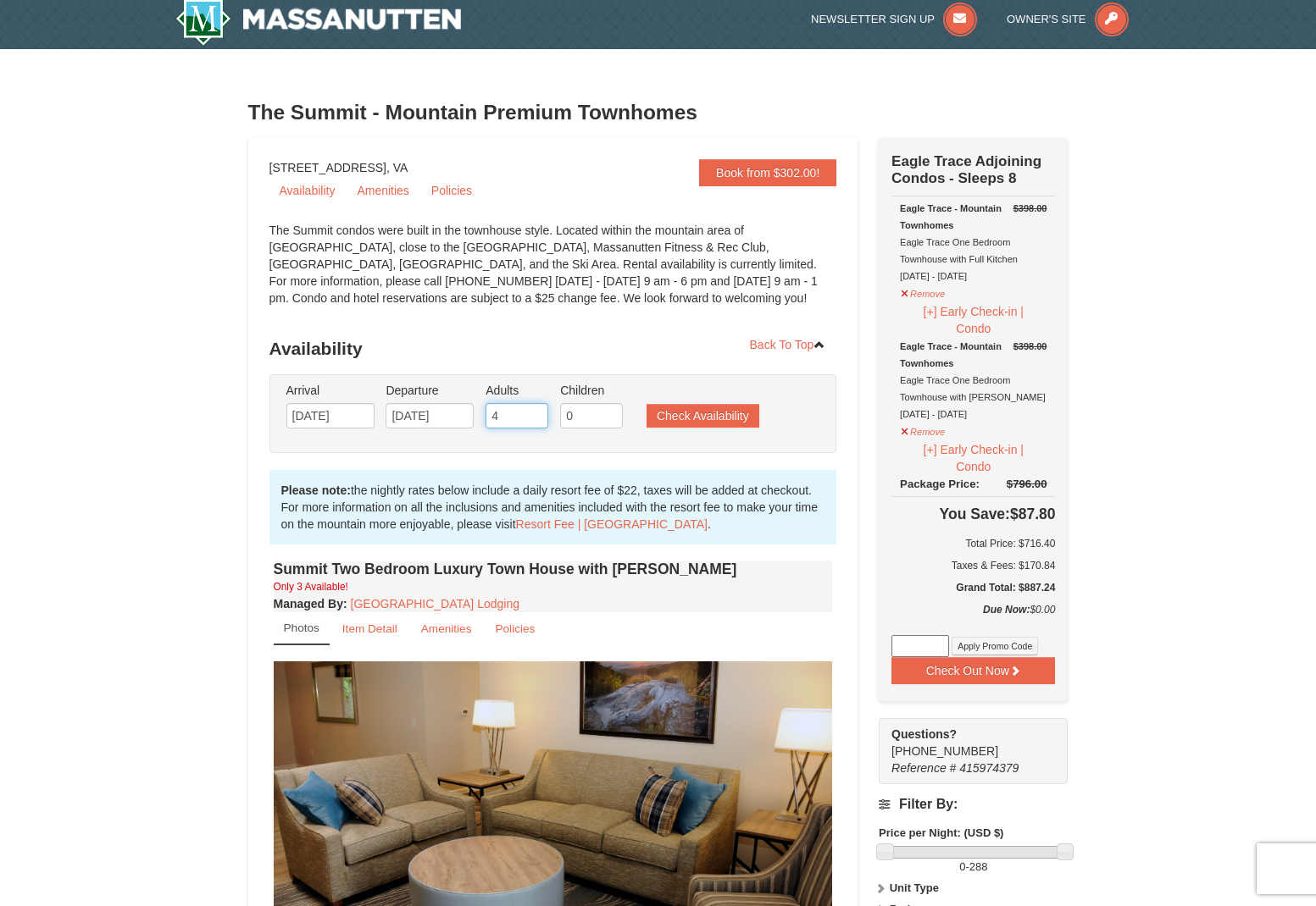
click at [536, 421] on input "4" at bounding box center [516, 416] width 62 height 26
click at [673, 420] on button "Check Availability" at bounding box center [703, 415] width 113 height 24
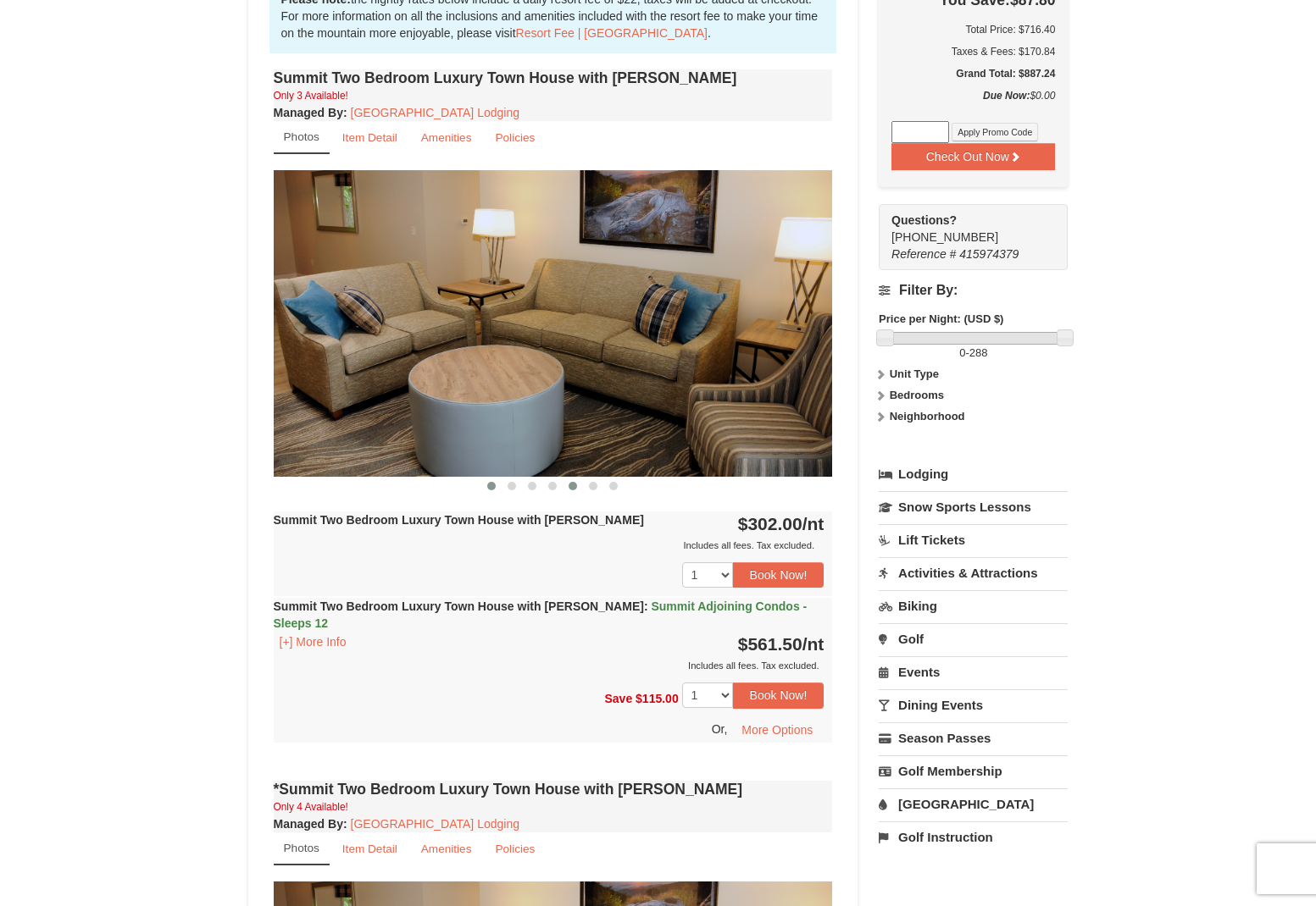
scroll to position [524, 0]
click at [513, 489] on span at bounding box center [512, 486] width 9 height 9
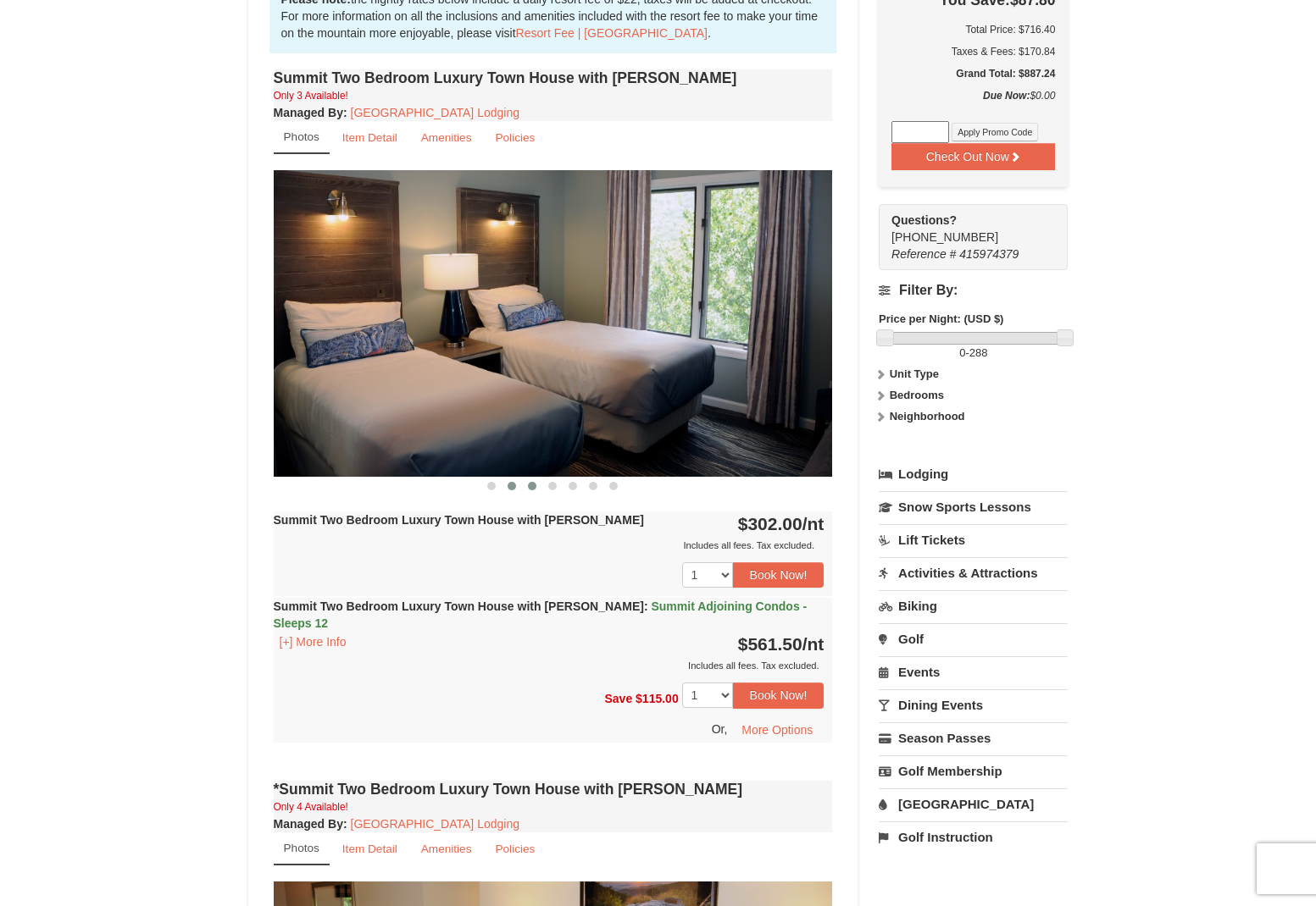
click at [533, 490] on span at bounding box center [532, 486] width 9 height 9
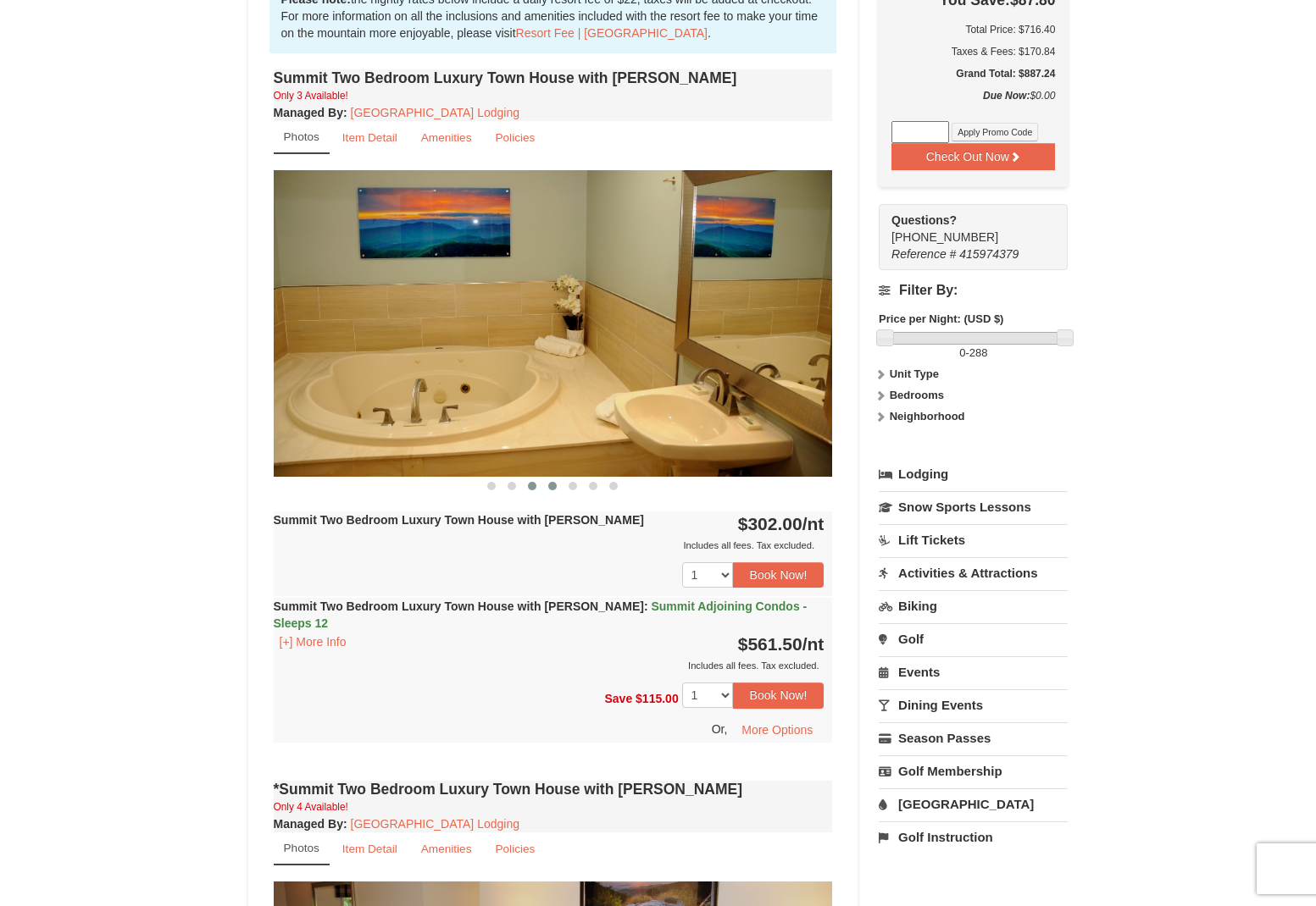
click at [545, 488] on button at bounding box center [552, 486] width 21 height 17
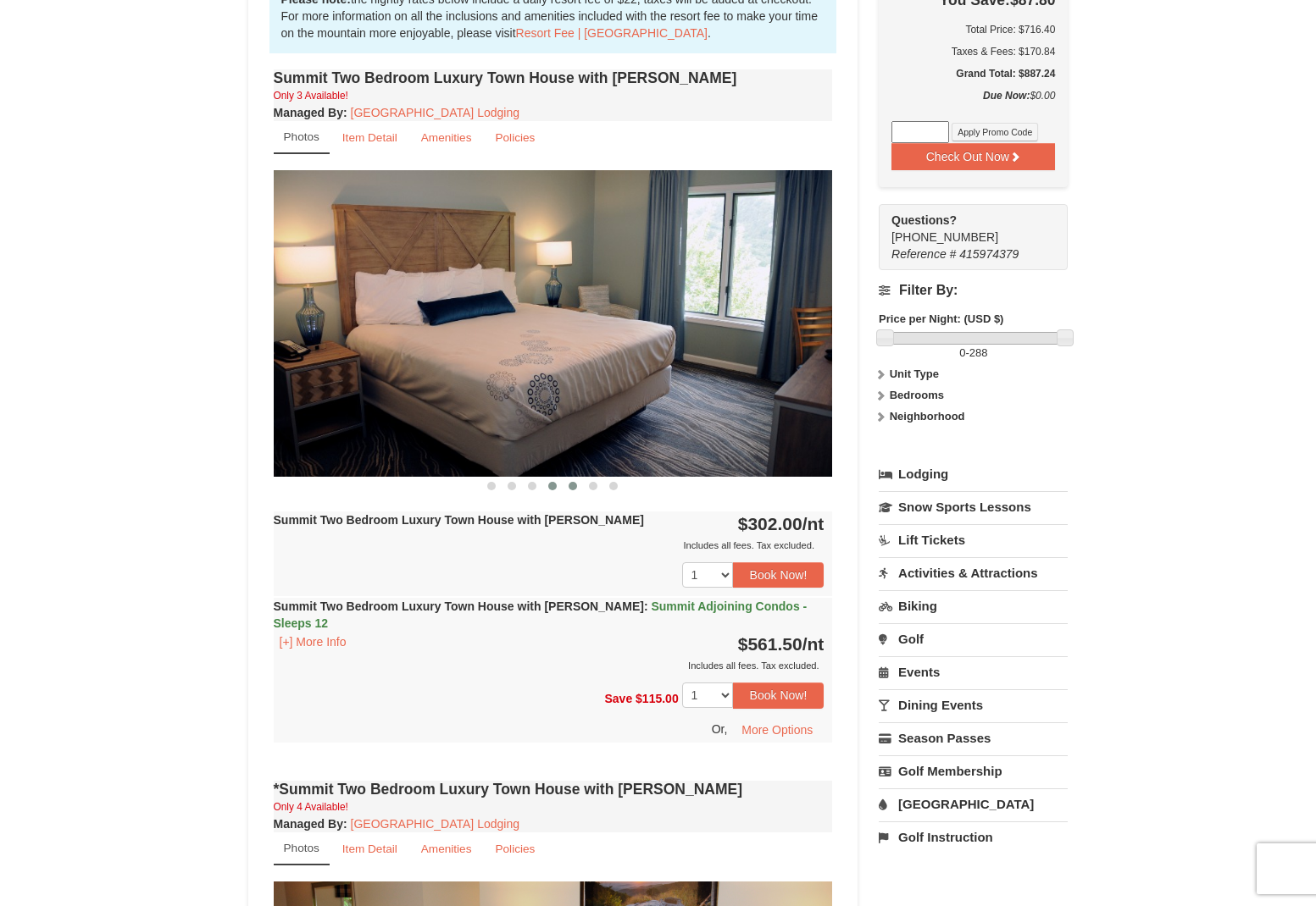
click at [572, 488] on span at bounding box center [572, 486] width 9 height 9
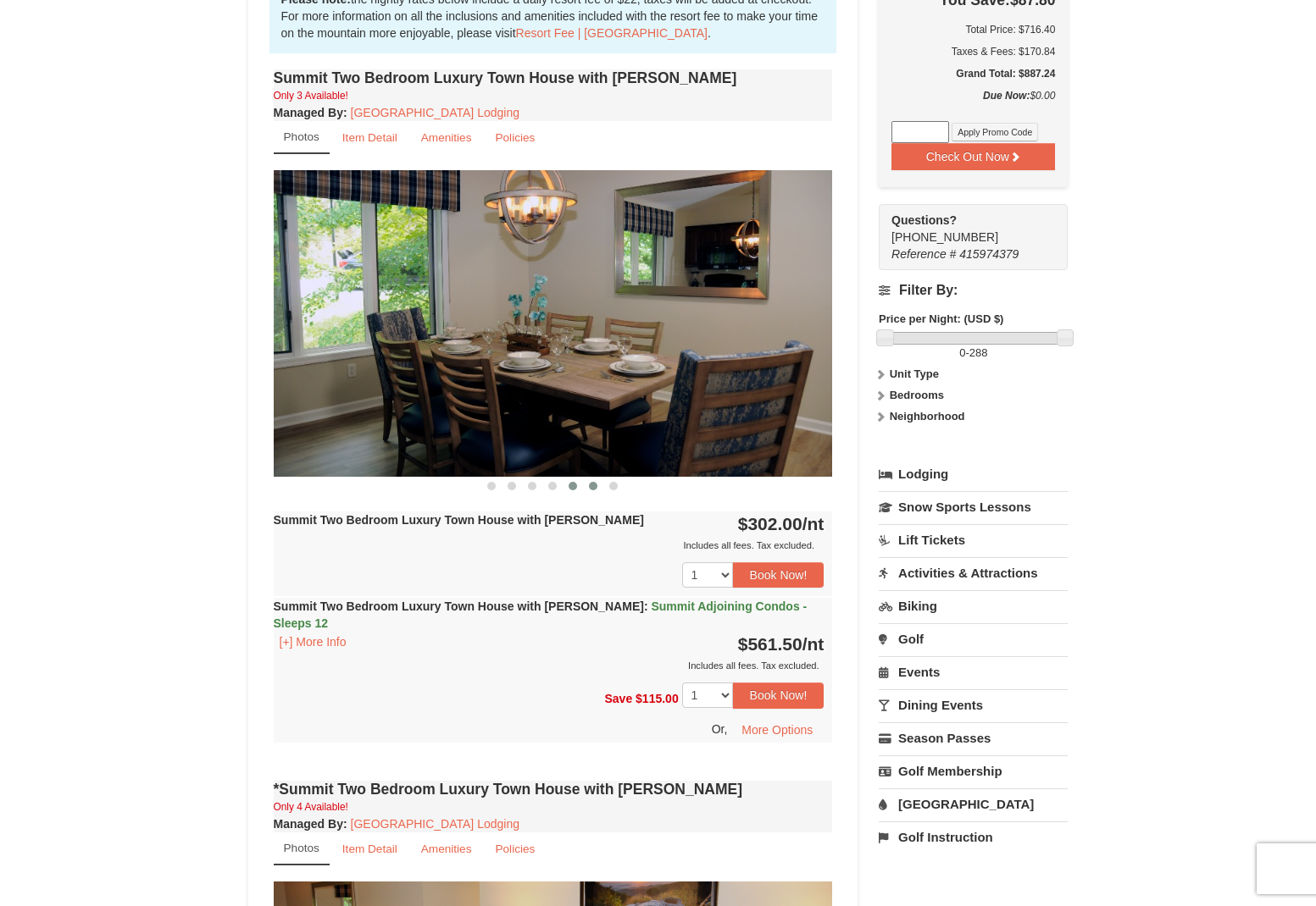
click at [591, 488] on span at bounding box center [593, 486] width 9 height 9
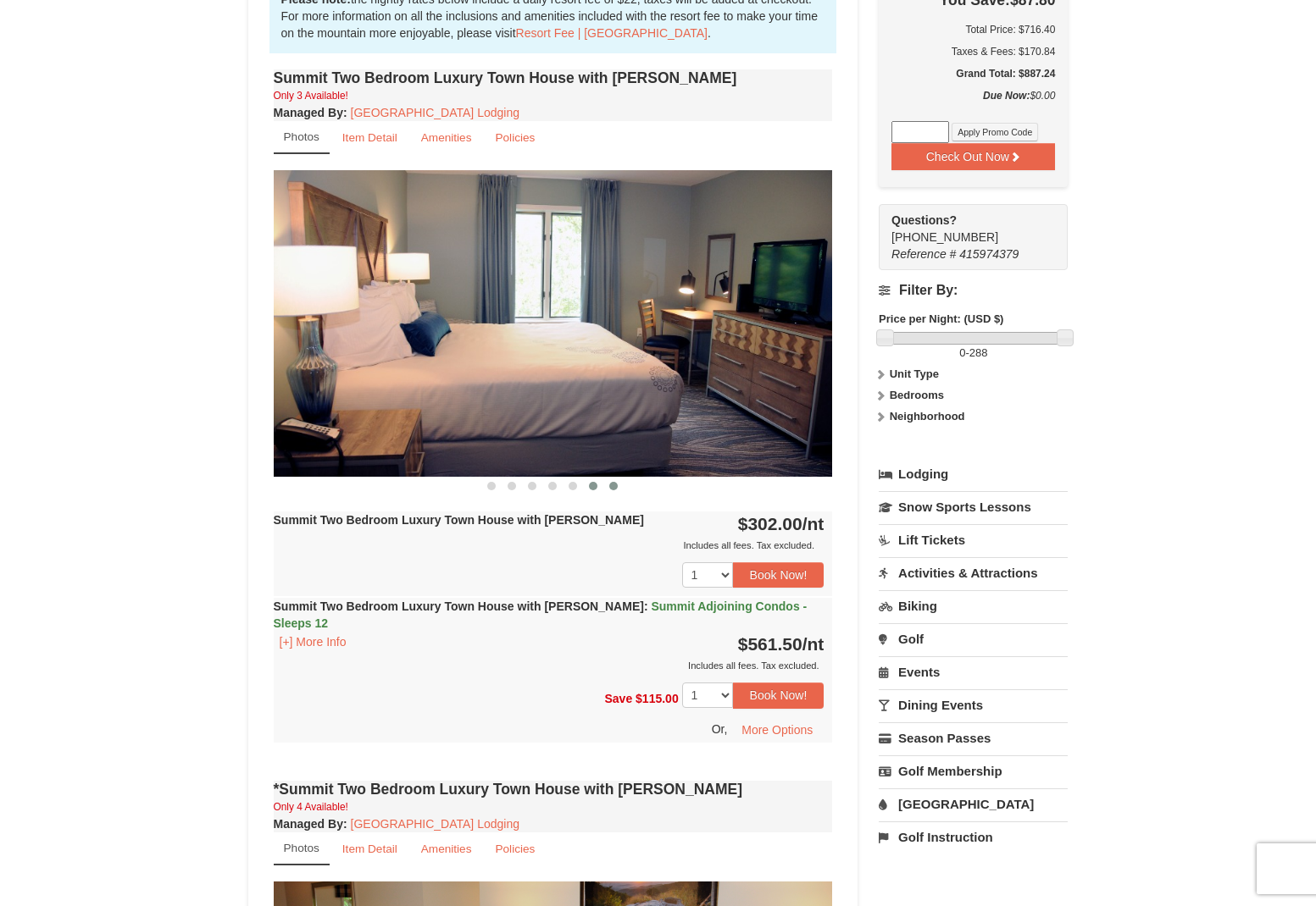
click at [612, 486] on span at bounding box center [613, 486] width 9 height 9
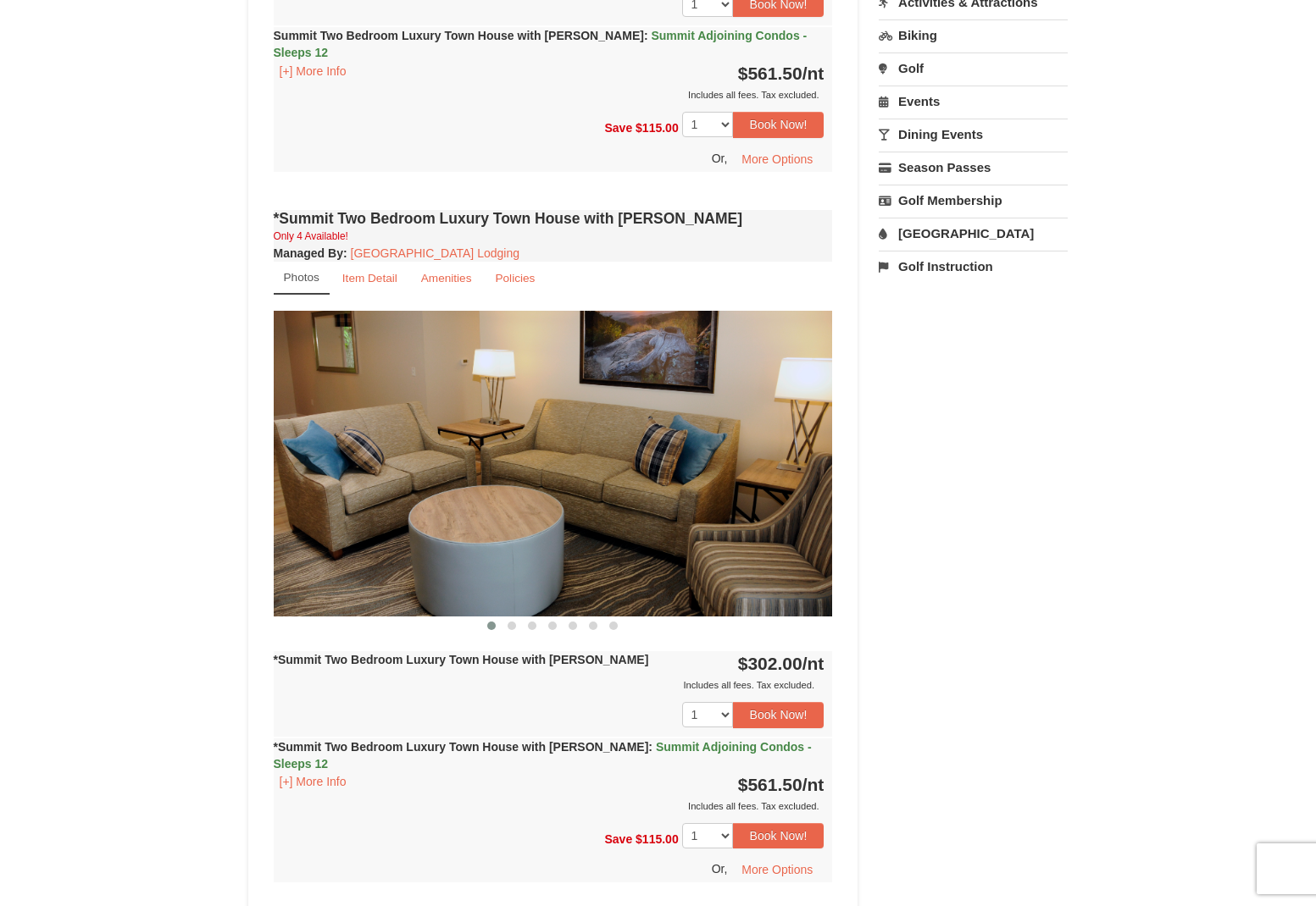
scroll to position [1115, 0]
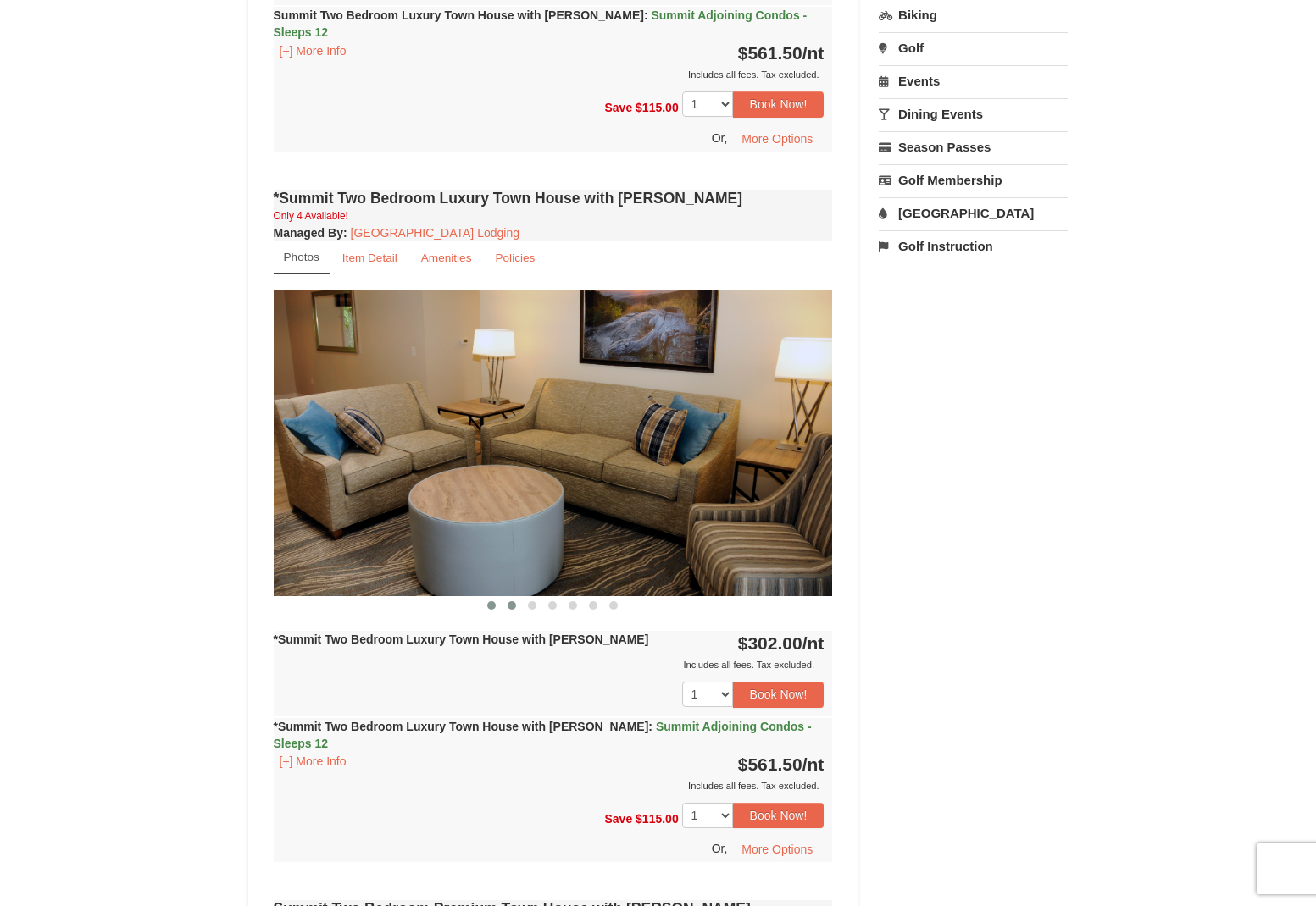
click at [511, 601] on span at bounding box center [512, 605] width 9 height 9
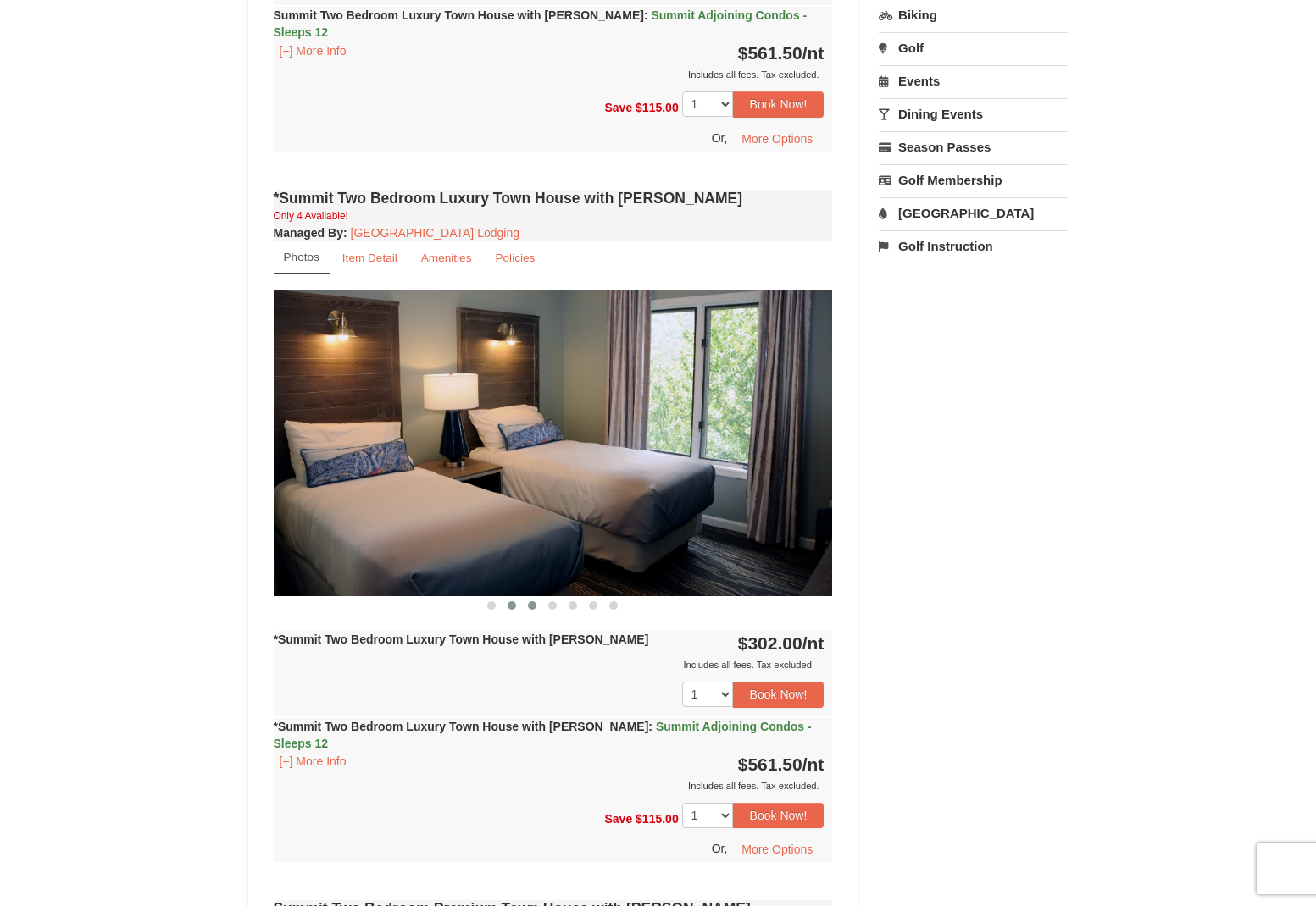
click at [536, 601] on span at bounding box center [532, 605] width 9 height 9
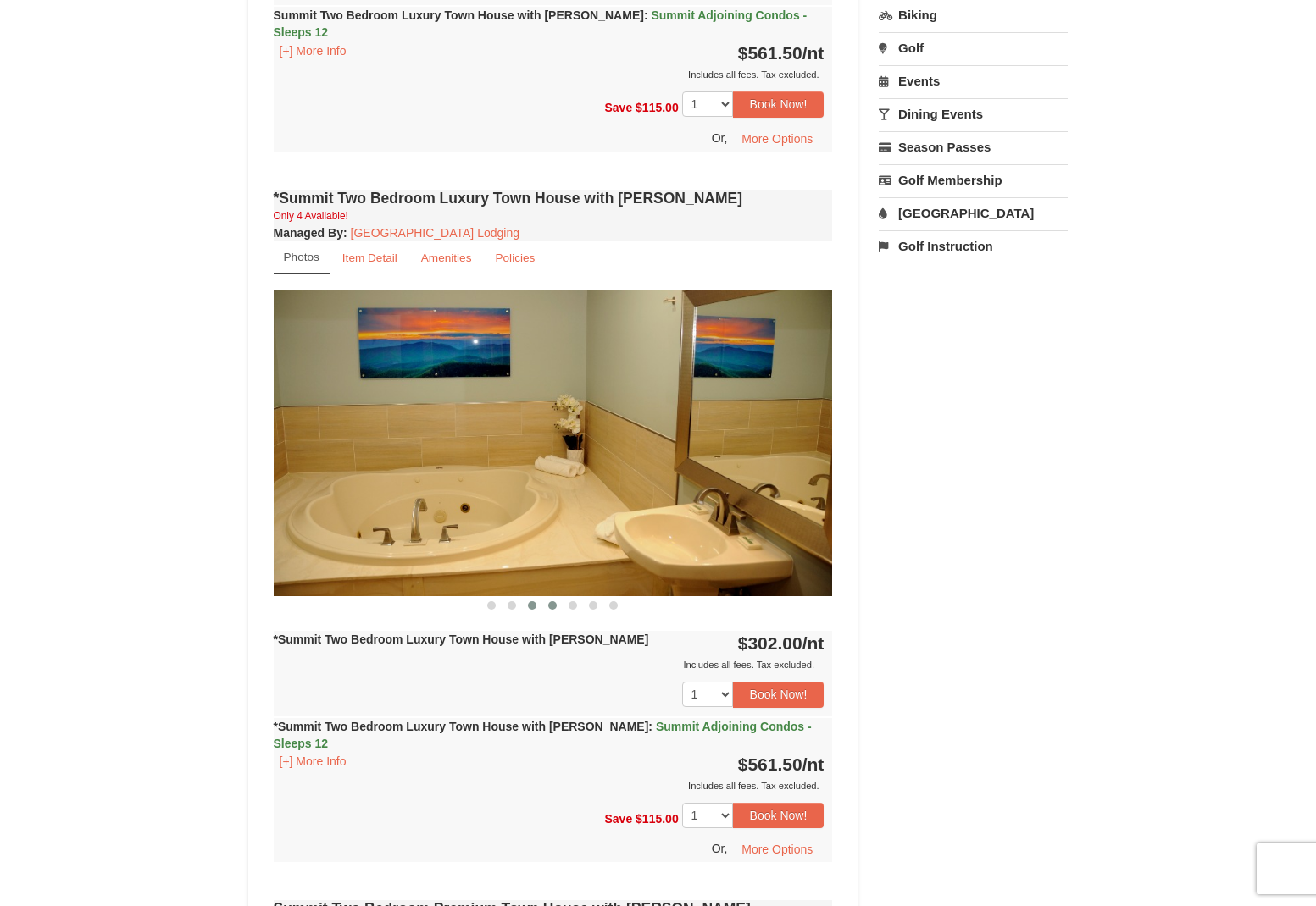
click at [548, 601] on span at bounding box center [552, 605] width 9 height 9
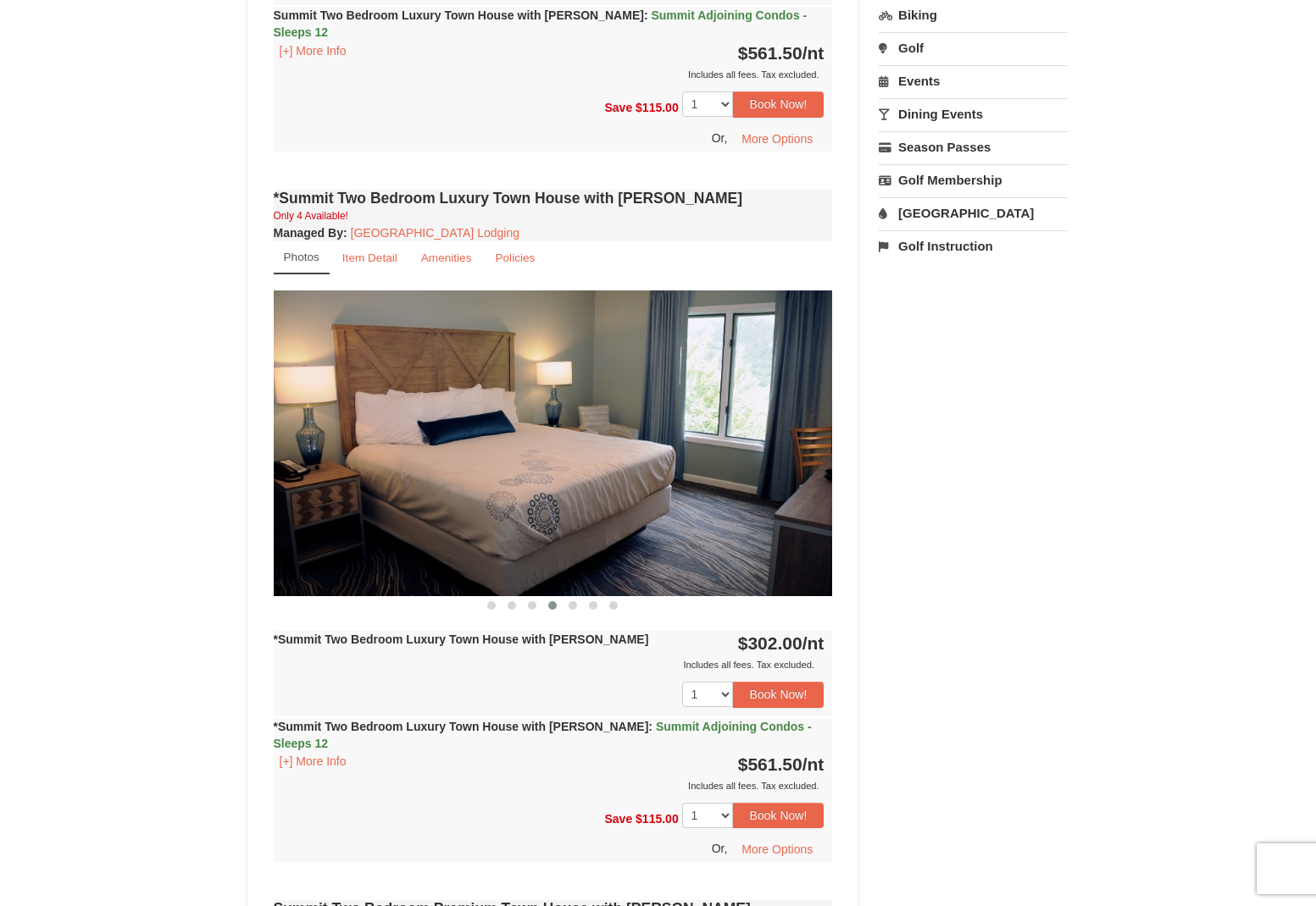
click at [560, 597] on button at bounding box center [552, 605] width 21 height 17
click at [573, 601] on span at bounding box center [572, 605] width 9 height 9
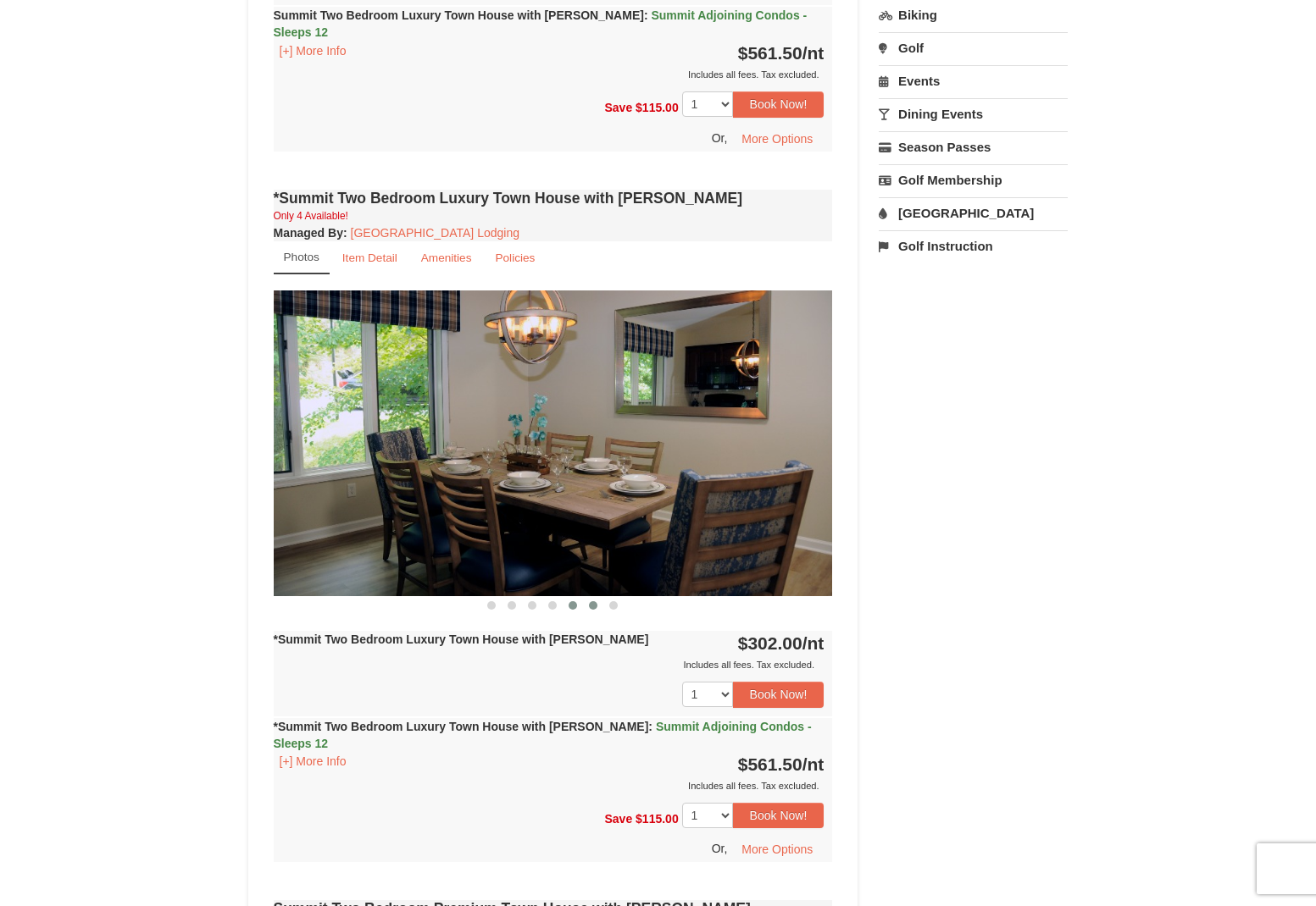
click at [588, 597] on button at bounding box center [593, 605] width 21 height 17
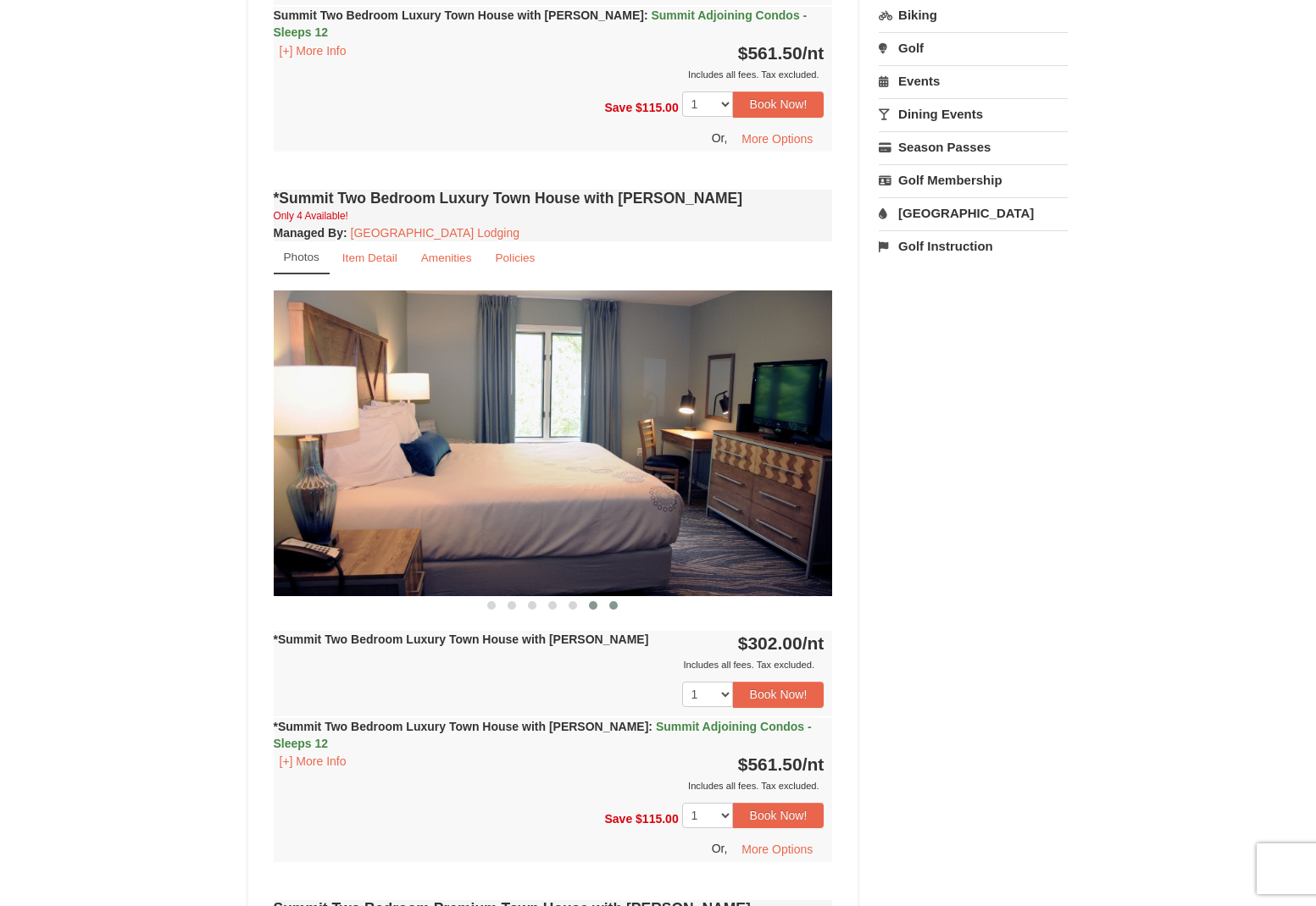
click at [618, 597] on button at bounding box center [613, 605] width 21 height 17
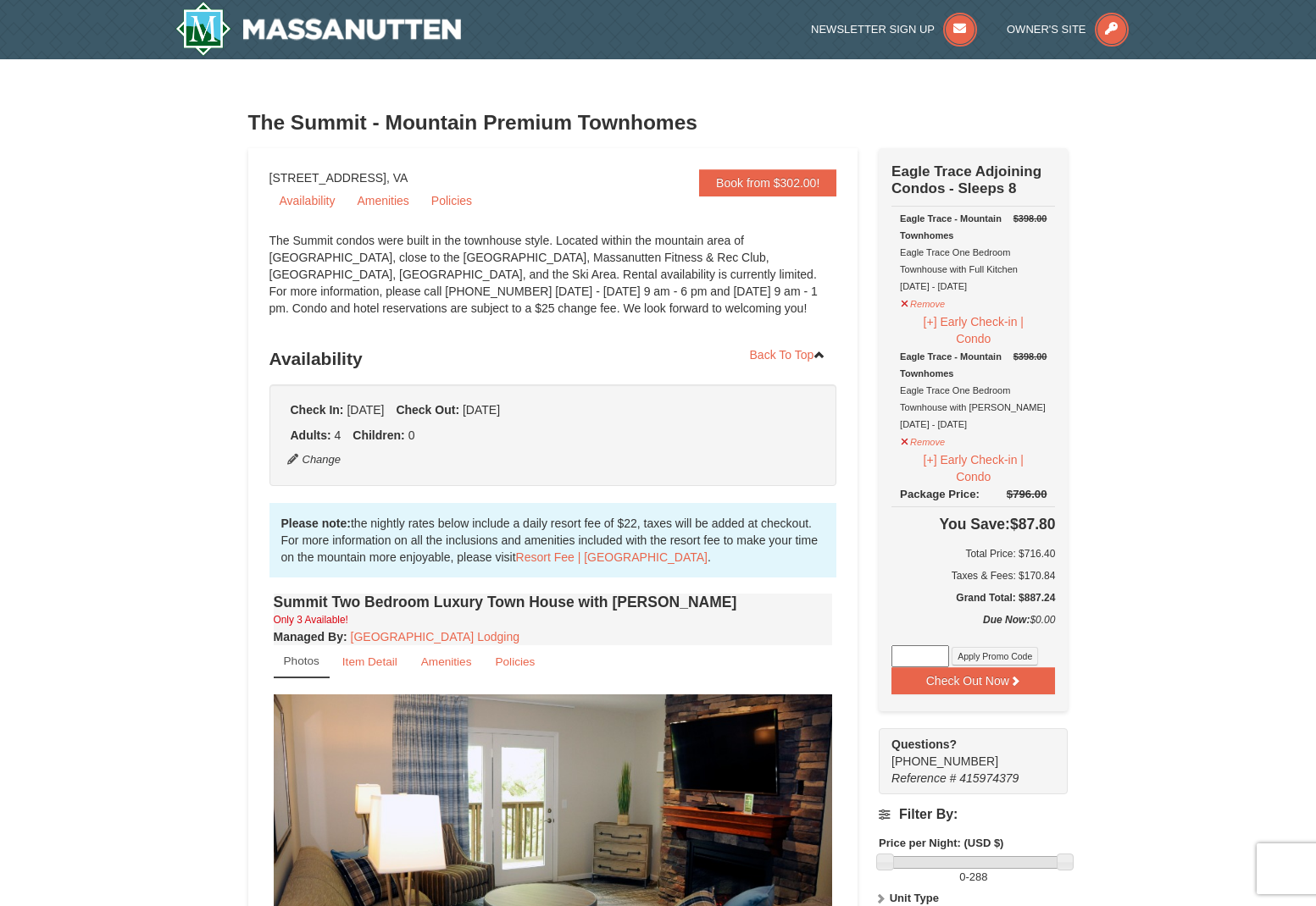
scroll to position [0, 0]
